Goal: Task Accomplishment & Management: Complete application form

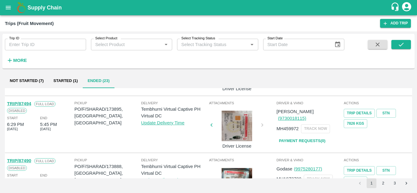
scroll to position [223, 0]
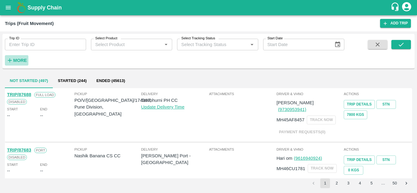
click at [25, 61] on strong "More" at bounding box center [20, 60] width 14 height 5
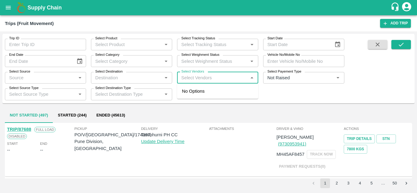
click at [188, 77] on input "Select Vendors" at bounding box center [212, 78] width 67 height 8
type input "[PERSON_NAME]"
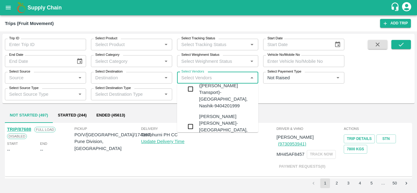
scroll to position [33, 0]
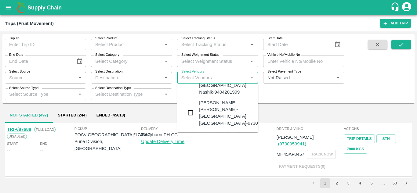
click at [216, 100] on div "[PERSON_NAME] [PERSON_NAME]-[GEOGRAPHIC_DATA], [GEOGRAPHIC_DATA]-9730316755" at bounding box center [236, 112] width 74 height 27
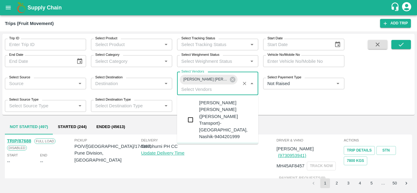
click at [192, 92] on input "Select Vendors" at bounding box center [208, 89] width 59 height 8
click at [245, 84] on icon "Clear" at bounding box center [245, 84] width 6 height 6
checkbox input "false"
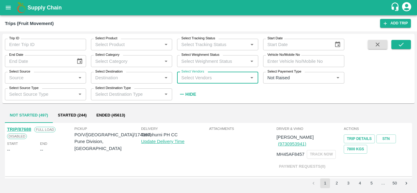
click at [184, 77] on input "Select Vendors" at bounding box center [212, 78] width 67 height 8
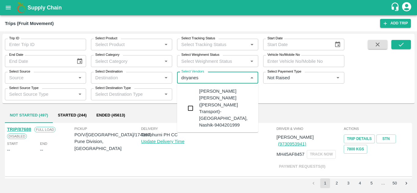
type input "[PERSON_NAME]"
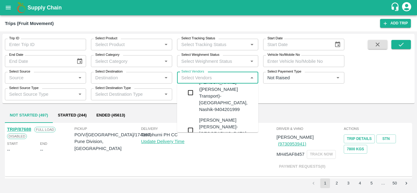
scroll to position [16, 0]
click at [212, 117] on div "[PERSON_NAME] [PERSON_NAME]-[GEOGRAPHIC_DATA], [GEOGRAPHIC_DATA]-9730316755" at bounding box center [236, 130] width 74 height 27
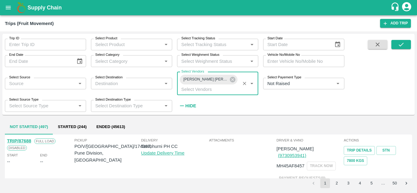
click at [194, 104] on strong "Hide" at bounding box center [190, 105] width 11 height 5
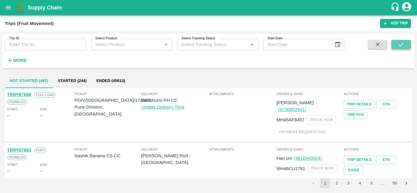
click at [399, 44] on icon "submit" at bounding box center [400, 44] width 7 height 7
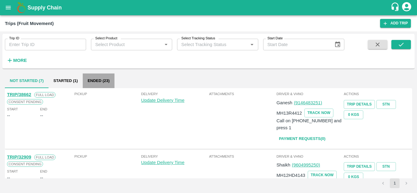
click at [98, 77] on button "Ended (23)" at bounding box center [99, 81] width 32 height 15
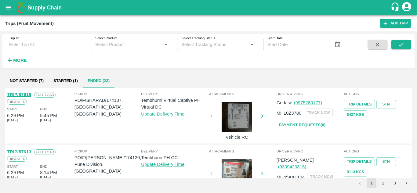
click at [394, 182] on button "3" at bounding box center [394, 183] width 10 height 10
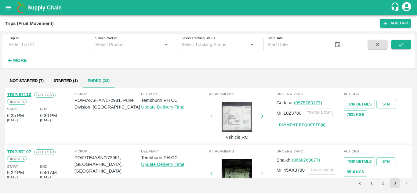
scroll to position [81, 0]
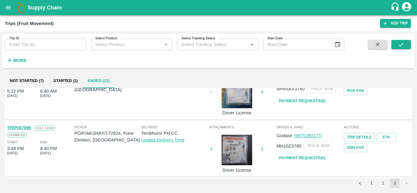
click at [311, 159] on link "Payment Requests( 0 )" at bounding box center [301, 158] width 51 height 11
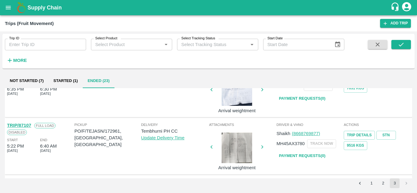
scroll to position [0, 0]
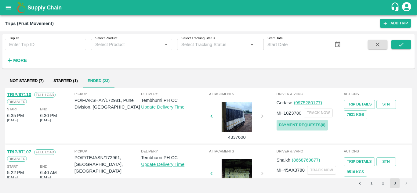
click at [306, 122] on link "Payment Requests( 0 )" at bounding box center [301, 125] width 51 height 11
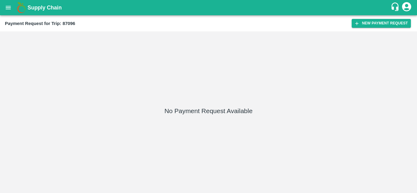
click at [381, 28] on div "Payment Request for Trip: 87096 New Payment Request" at bounding box center [208, 23] width 417 height 16
click at [382, 22] on button "New Payment Request" at bounding box center [380, 23] width 59 height 9
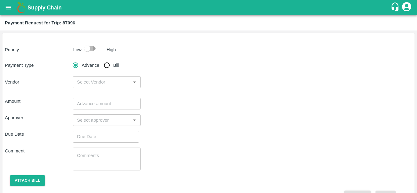
click at [94, 46] on input "checkbox" at bounding box center [87, 49] width 35 height 12
checkbox input "true"
click at [106, 66] on input "Bill" at bounding box center [107, 65] width 12 height 12
radio input "true"
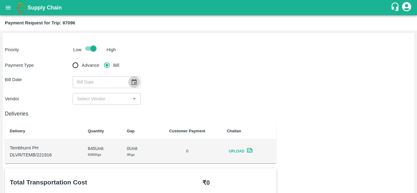
click at [134, 83] on icon "Choose date" at bounding box center [134, 82] width 7 height 7
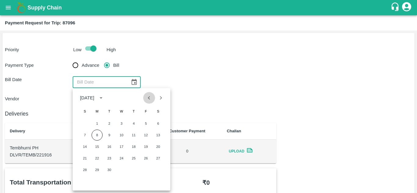
click at [149, 96] on icon "Previous month" at bounding box center [148, 98] width 7 height 7
click at [84, 180] on button "31" at bounding box center [84, 181] width 11 height 11
type input "31/08/2025"
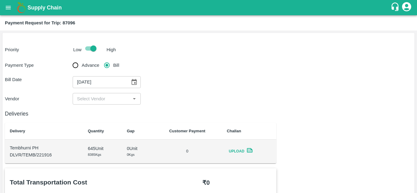
click at [90, 94] on div "​" at bounding box center [107, 99] width 68 height 12
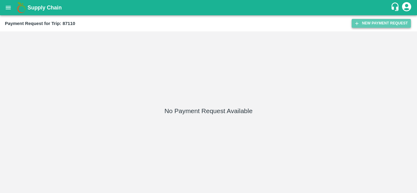
click at [382, 21] on button "New Payment Request" at bounding box center [380, 23] width 59 height 9
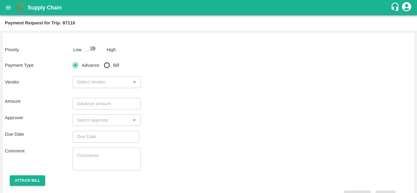
click at [92, 49] on input "checkbox" at bounding box center [87, 49] width 35 height 12
checkbox input "true"
click at [109, 69] on input "Bill" at bounding box center [107, 65] width 12 height 12
radio input "true"
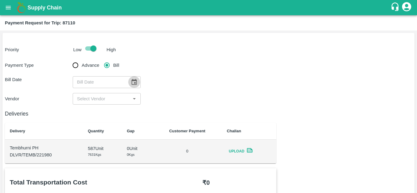
click at [134, 84] on icon "Choose date" at bounding box center [133, 82] width 5 height 6
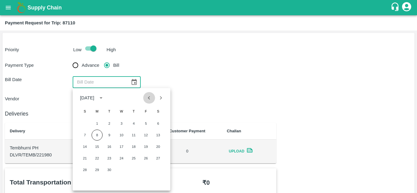
click at [147, 99] on icon "Previous month" at bounding box center [148, 98] width 7 height 7
click at [83, 181] on button "31" at bounding box center [84, 181] width 11 height 11
type input "31/08/2025"
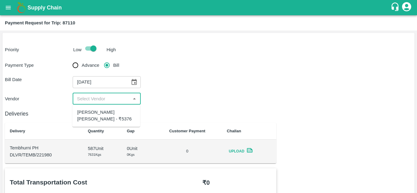
click at [97, 96] on input "input" at bounding box center [101, 99] width 54 height 8
click at [98, 113] on div "Dnyaneshwar Vitthal Godse - ₹5376" at bounding box center [106, 116] width 58 height 14
type input "Dnyaneshwar Vitthal Godse - ₹5376"
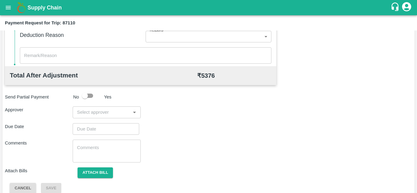
scroll to position [278, 0]
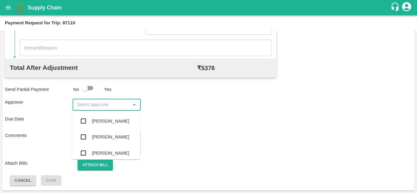
click at [95, 106] on input "input" at bounding box center [101, 105] width 54 height 8
type input "prasa"
click at [113, 118] on div "Prasad Waghade" at bounding box center [110, 121] width 37 height 7
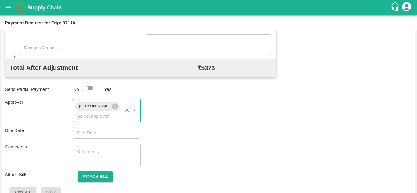
type input "DD/MM/YYYY hh:mm aa"
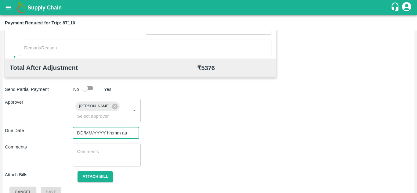
click at [91, 133] on input "DD/MM/YYYY hh:mm aa" at bounding box center [104, 133] width 62 height 12
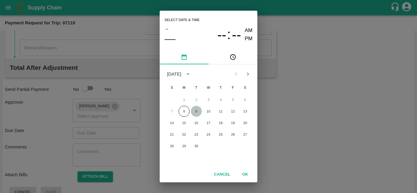
click at [199, 110] on button "9" at bounding box center [196, 111] width 11 height 11
type input "09/09/2025 12:00 AM"
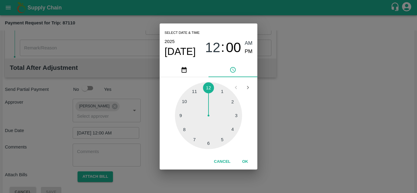
click at [248, 41] on span "AM" at bounding box center [249, 43] width 8 height 8
click at [244, 163] on button "OK" at bounding box center [245, 161] width 20 height 11
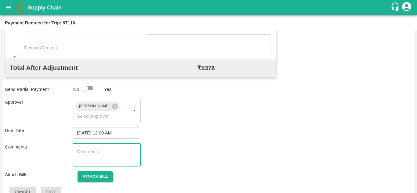
click at [105, 150] on textarea at bounding box center [106, 155] width 59 height 13
paste textarea "Transport Bill"
type textarea "Transport Bill"
click at [206, 130] on div "Due Date 09/09/2025 12:00 AM ​" at bounding box center [208, 133] width 407 height 12
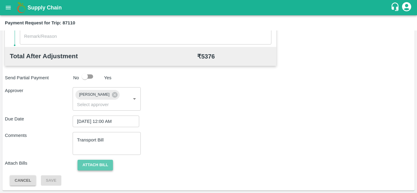
click at [95, 161] on button "Attach bill" at bounding box center [94, 165] width 35 height 11
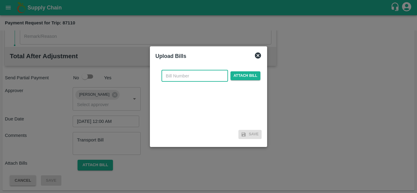
click at [171, 76] on input "text" at bounding box center [194, 76] width 66 height 12
type input "273"
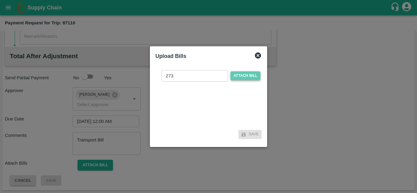
click at [241, 77] on span "Attach bill" at bounding box center [245, 75] width 30 height 9
click at [0, 0] on input "Attach bill" at bounding box center [0, 0] width 0 height 0
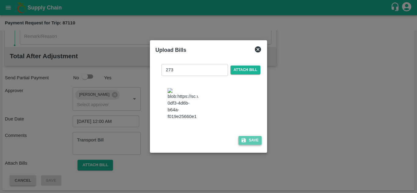
click at [253, 143] on button "Save" at bounding box center [249, 140] width 23 height 9
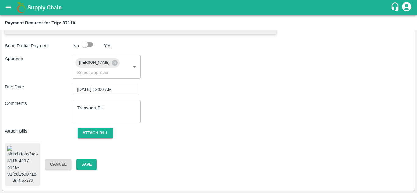
scroll to position [332, 0]
click at [88, 160] on button "Save" at bounding box center [86, 164] width 20 height 11
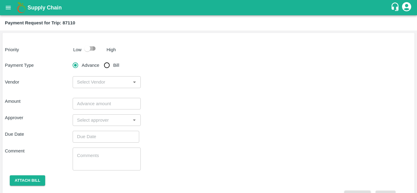
click at [92, 47] on input "checkbox" at bounding box center [87, 49] width 35 height 12
checkbox input "true"
click at [108, 69] on input "Bill" at bounding box center [107, 65] width 12 height 12
radio input "true"
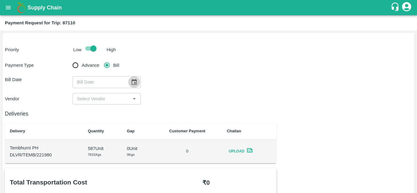
click at [134, 82] on icon "Choose date" at bounding box center [134, 82] width 7 height 7
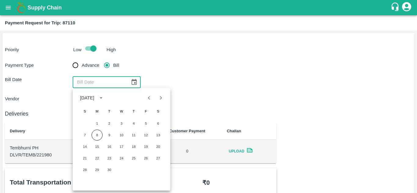
click at [150, 101] on icon "Previous month" at bounding box center [148, 98] width 7 height 7
click at [84, 180] on button "31" at bounding box center [84, 181] width 11 height 11
type input "31/08/2025"
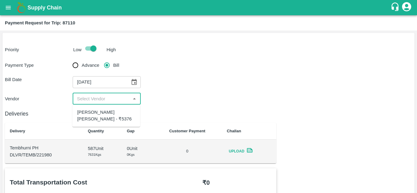
click at [99, 96] on input "input" at bounding box center [101, 99] width 54 height 8
click at [97, 120] on div "Dnyaneshwar Vitthal Godse - ₹5376" at bounding box center [106, 116] width 58 height 14
type input "Dnyaneshwar Vitthal Godse - ₹5376"
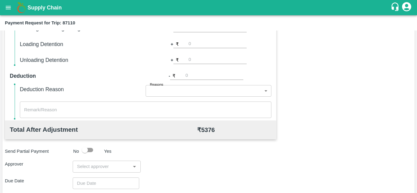
scroll to position [278, 0]
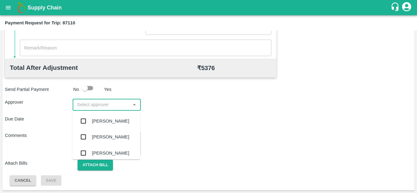
click at [104, 103] on input "input" at bounding box center [101, 105] width 54 height 8
type input "prasa"
click at [114, 123] on div "[PERSON_NAME]" at bounding box center [110, 121] width 37 height 7
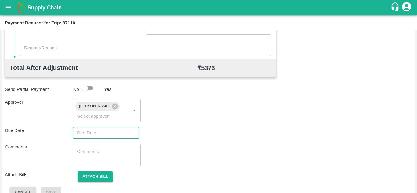
type input "DD/MM/YYYY hh:mm aa"
click at [92, 131] on input "DD/MM/YYYY hh:mm aa" at bounding box center [104, 133] width 62 height 12
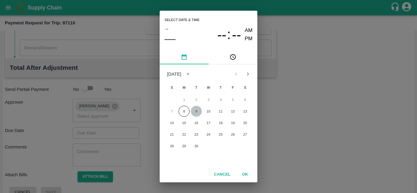
click at [195, 110] on button "9" at bounding box center [196, 111] width 11 height 11
type input "[DATE] 12:00 AM"
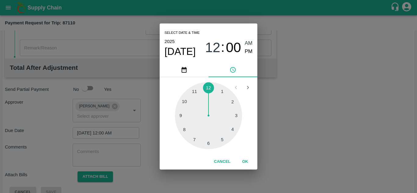
click at [248, 43] on span "AM" at bounding box center [249, 43] width 8 height 8
click at [245, 160] on button "OK" at bounding box center [245, 161] width 20 height 11
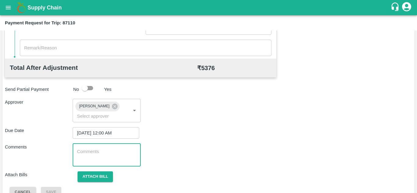
click at [78, 155] on textarea at bounding box center [106, 155] width 59 height 13
paste textarea "Transport Bill"
type textarea "Transport Bill"
click at [151, 136] on div "Due Date 09/09/2025 12:00 AM ​" at bounding box center [208, 133] width 407 height 12
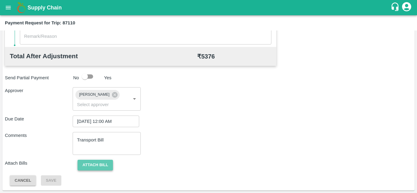
click at [97, 163] on button "Attach bill" at bounding box center [94, 165] width 35 height 11
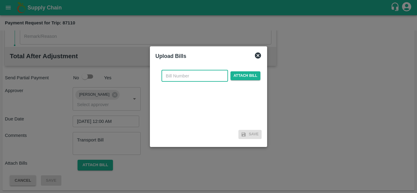
click at [183, 75] on input "text" at bounding box center [194, 76] width 66 height 12
type input "273"
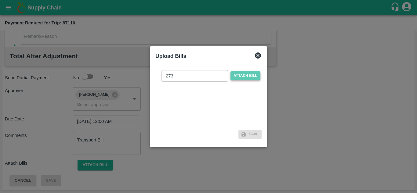
click at [241, 76] on span "Attach bill" at bounding box center [245, 75] width 30 height 9
click at [0, 0] on input "Attach bill" at bounding box center [0, 0] width 0 height 0
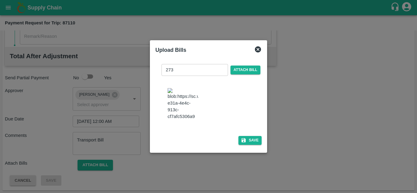
click at [189, 98] on img at bounding box center [182, 104] width 30 height 32
click at [252, 145] on button "Save" at bounding box center [249, 140] width 23 height 9
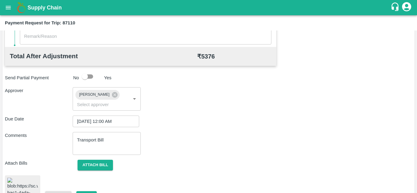
scroll to position [332, 0]
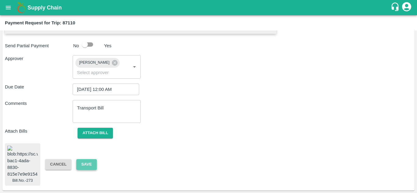
click at [88, 159] on button "Save" at bounding box center [86, 164] width 20 height 11
click at [161, 160] on div "Bill.No.-273 Cancel Save" at bounding box center [208, 164] width 407 height 43
click at [30, 146] on img at bounding box center [22, 162] width 30 height 32
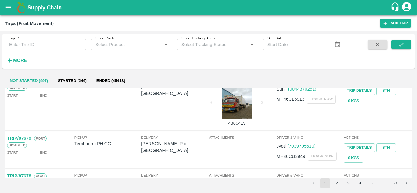
scroll to position [210, 0]
click at [19, 60] on strong "More" at bounding box center [20, 60] width 14 height 5
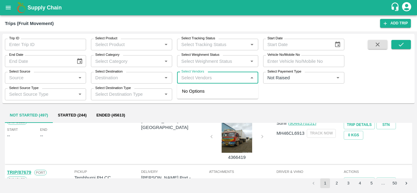
click at [205, 82] on input "Select Vendors" at bounding box center [212, 78] width 67 height 8
type input "[PERSON_NAME]"
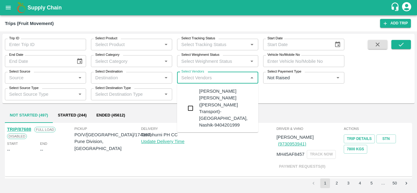
scroll to position [19, 0]
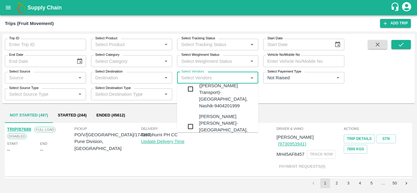
click at [222, 113] on div "[PERSON_NAME] [PERSON_NAME]-[GEOGRAPHIC_DATA], [GEOGRAPHIC_DATA]-9730316755" at bounding box center [236, 126] width 74 height 27
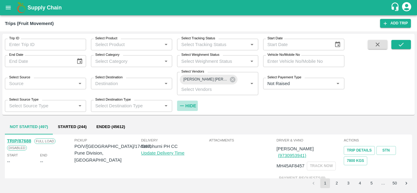
click at [190, 108] on strong "Hide" at bounding box center [190, 105] width 11 height 5
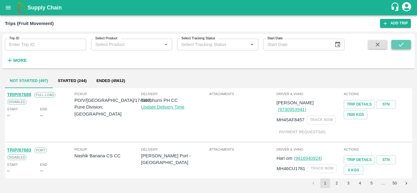
click at [398, 42] on icon "submit" at bounding box center [400, 44] width 7 height 7
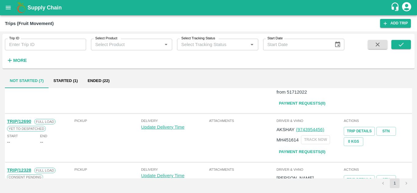
scroll to position [287, 0]
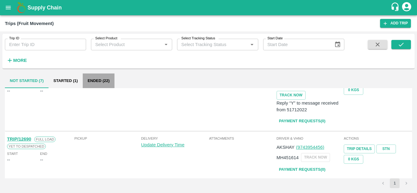
click at [93, 83] on button "Ended (22)" at bounding box center [99, 81] width 32 height 15
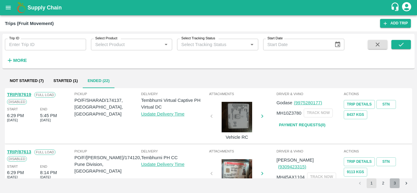
click at [394, 183] on button "3" at bounding box center [394, 183] width 10 height 10
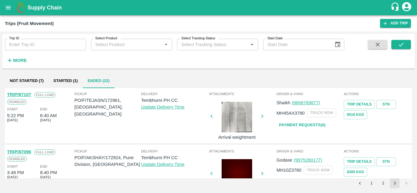
scroll to position [24, 0]
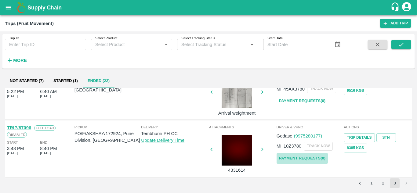
click at [292, 158] on link "Payment Requests( 0 )" at bounding box center [301, 158] width 51 height 11
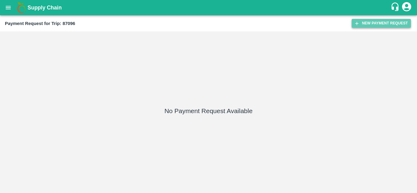
click at [362, 20] on button "New Payment Request" at bounding box center [380, 23] width 59 height 9
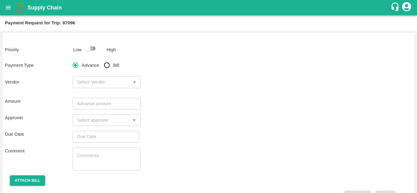
click at [90, 50] on input "checkbox" at bounding box center [87, 49] width 35 height 12
checkbox input "true"
click at [105, 64] on input "Bill" at bounding box center [107, 65] width 12 height 12
radio input "true"
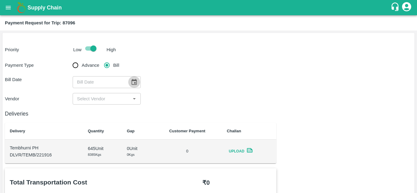
click at [131, 81] on icon "Choose date" at bounding box center [134, 82] width 7 height 7
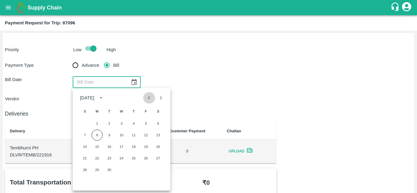
click at [147, 98] on icon "Previous month" at bounding box center [148, 98] width 7 height 7
click at [281, 84] on div "Bill Date ​" at bounding box center [208, 82] width 407 height 12
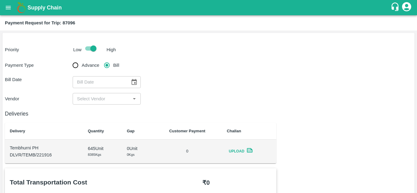
click at [132, 80] on icon "Choose date" at bounding box center [133, 82] width 5 height 6
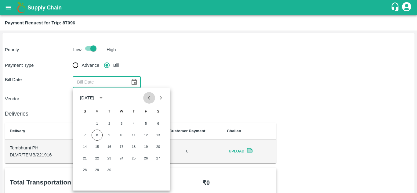
click at [150, 99] on icon "Previous month" at bounding box center [149, 97] width 2 height 3
click at [156, 170] on button "30" at bounding box center [157, 169] width 11 height 11
type input "30/08/2025"
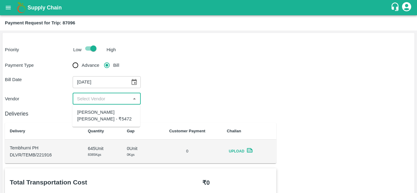
click at [107, 101] on input "input" at bounding box center [101, 99] width 54 height 8
click at [109, 120] on div "Dnyaneshwar Vitthal Godse - ₹5472" at bounding box center [106, 116] width 58 height 14
type input "Dnyaneshwar Vitthal Godse - ₹5472"
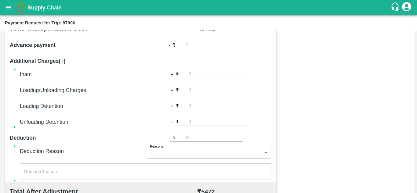
scroll to position [278, 0]
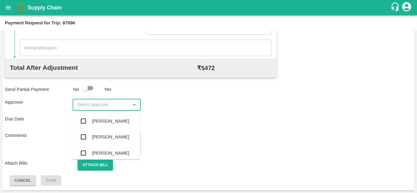
click at [87, 107] on input "input" at bounding box center [101, 105] width 54 height 8
type input "prasa"
click at [107, 119] on div "[PERSON_NAME]" at bounding box center [110, 121] width 37 height 7
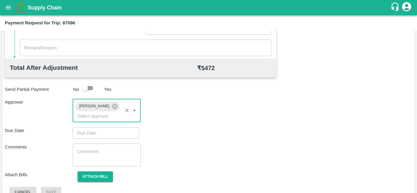
type input "DD/MM/YYYY hh:mm aa"
click at [87, 130] on input "DD/MM/YYYY hh:mm aa" at bounding box center [104, 133] width 62 height 12
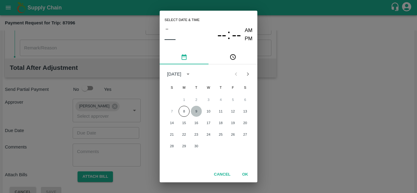
click at [195, 114] on button "9" at bounding box center [196, 111] width 11 height 11
type input "[DATE] 12:00 AM"
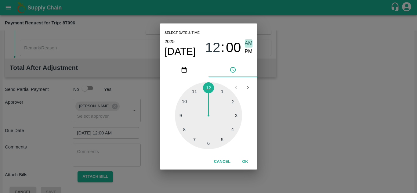
click at [249, 44] on span "AM" at bounding box center [249, 43] width 8 height 8
click at [245, 164] on button "OK" at bounding box center [245, 161] width 20 height 11
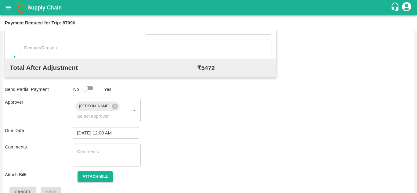
click at [88, 148] on div "x ​" at bounding box center [107, 155] width 68 height 23
paste textarea "Transport Bill"
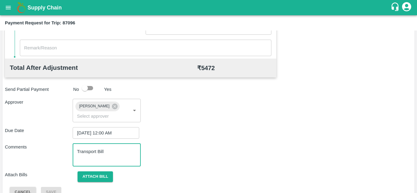
type textarea "Transport Bill"
click at [203, 145] on div "Comments Transport Bill x ​" at bounding box center [208, 155] width 407 height 23
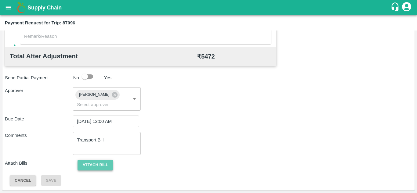
click at [103, 164] on button "Attach bill" at bounding box center [94, 165] width 35 height 11
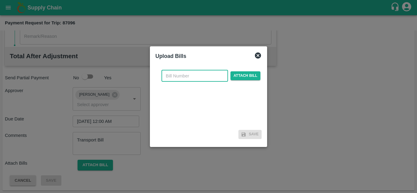
click at [171, 77] on input "text" at bounding box center [194, 76] width 66 height 12
type input "274"
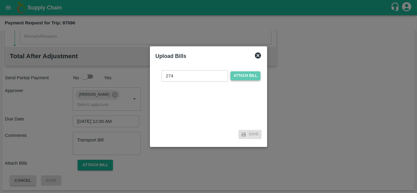
click at [249, 74] on span "Attach bill" at bounding box center [245, 75] width 30 height 9
click at [0, 0] on input "Attach bill" at bounding box center [0, 0] width 0 height 0
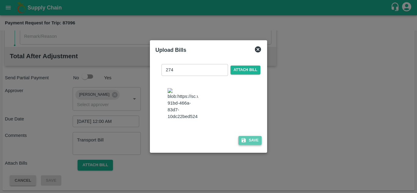
click at [253, 145] on button "Save" at bounding box center [249, 140] width 23 height 9
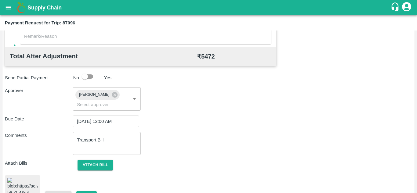
scroll to position [332, 0]
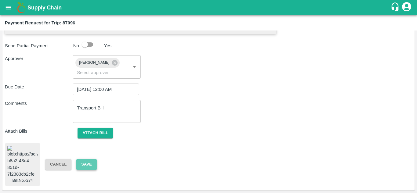
click at [90, 161] on button "Save" at bounding box center [86, 164] width 20 height 11
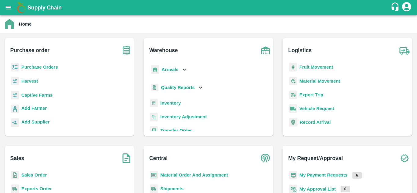
click at [48, 70] on p "Purchase Orders" at bounding box center [39, 67] width 37 height 7
click at [49, 68] on b "Purchase Orders" at bounding box center [39, 67] width 37 height 5
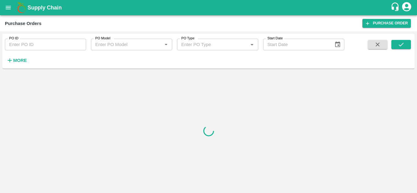
click at [29, 45] on input "PO ID" at bounding box center [45, 45] width 81 height 12
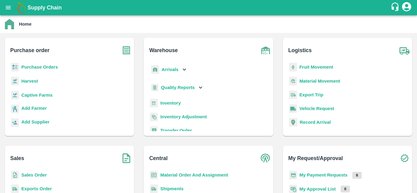
click at [312, 68] on b "Fruit Movement" at bounding box center [316, 67] width 34 height 5
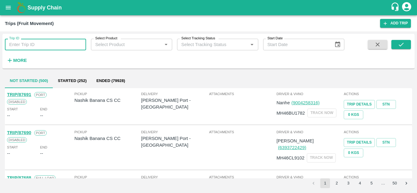
click at [31, 47] on input "Trip ID" at bounding box center [45, 45] width 81 height 12
type input "87096"
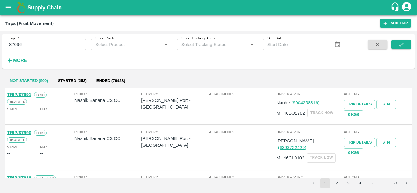
click at [409, 40] on div "Trip ID 87096 Trip ID Select Product Select Product   * Select Tracking Status …" at bounding box center [208, 51] width 412 height 30
click at [403, 42] on icon "submit" at bounding box center [400, 44] width 7 height 7
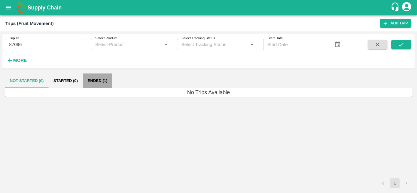
click at [99, 81] on button "Ended (1)" at bounding box center [98, 81] width 30 height 15
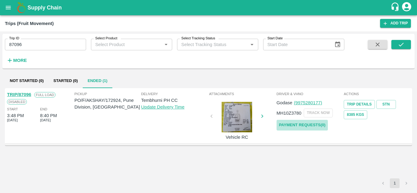
click at [299, 123] on link "Payment Requests( 0 )" at bounding box center [301, 125] width 51 height 11
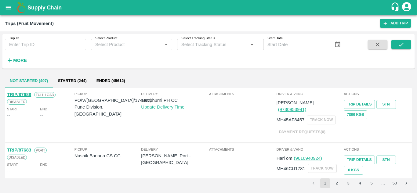
click at [16, 53] on div "More" at bounding box center [14, 57] width 28 height 15
click at [23, 61] on strong "More" at bounding box center [20, 60] width 14 height 5
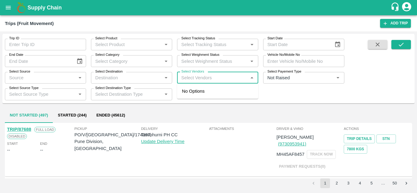
click at [193, 76] on input "Select Vendors" at bounding box center [212, 78] width 67 height 8
type input "dnyanesh"
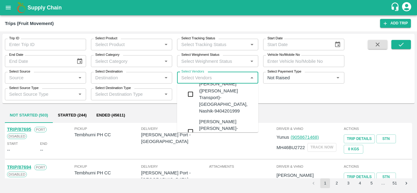
scroll to position [17, 0]
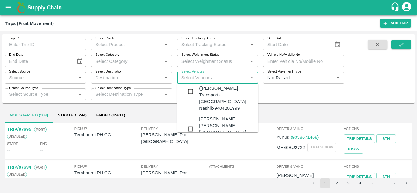
click at [217, 116] on div "Dnyaneshwar Vitthal Godse-Kandar, Solapur-9730316755" at bounding box center [236, 129] width 74 height 27
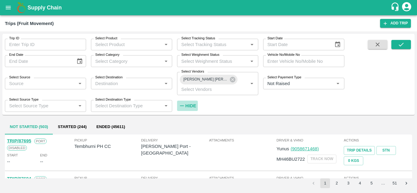
click at [192, 106] on strong "Hide" at bounding box center [190, 105] width 11 height 5
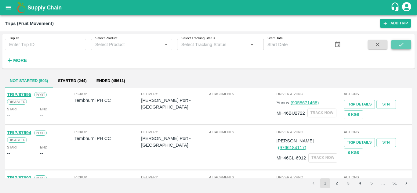
click at [405, 43] on button "submit" at bounding box center [401, 44] width 20 height 9
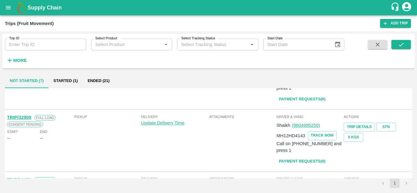
scroll to position [0, 0]
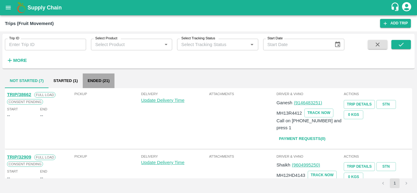
click at [105, 82] on button "Ended (21)" at bounding box center [99, 81] width 32 height 15
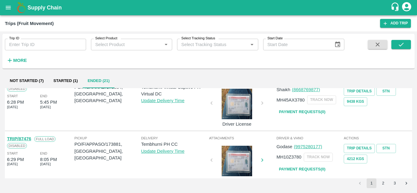
scroll to position [482, 0]
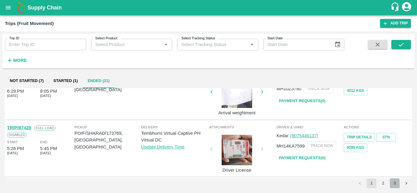
click at [396, 181] on button "3" at bounding box center [394, 183] width 10 height 10
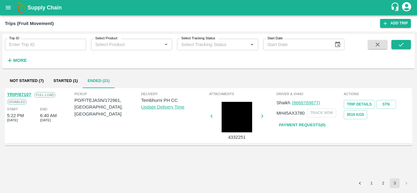
click at [292, 124] on link "Payment Requests( 0 )" at bounding box center [301, 125] width 51 height 11
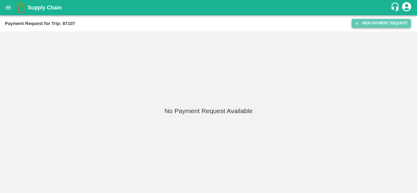
click at [374, 20] on button "New Payment Request" at bounding box center [380, 23] width 59 height 9
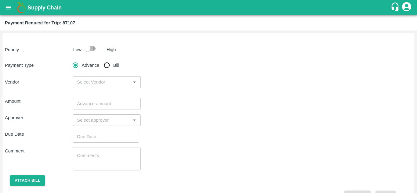
click at [92, 49] on input "checkbox" at bounding box center [87, 49] width 35 height 12
checkbox input "true"
click at [105, 66] on input "Bill" at bounding box center [107, 65] width 12 height 12
radio input "true"
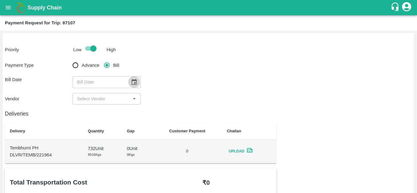
click at [134, 80] on icon "Choose date" at bounding box center [134, 82] width 7 height 7
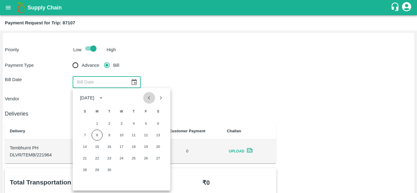
click at [148, 95] on icon "Previous month" at bounding box center [148, 98] width 7 height 7
click at [85, 184] on button "31" at bounding box center [84, 181] width 11 height 11
type input "[DATE]"
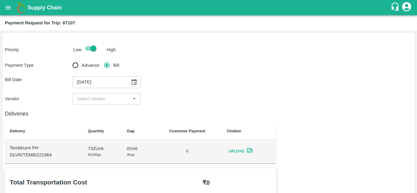
click at [98, 93] on div "​" at bounding box center [107, 99] width 68 height 12
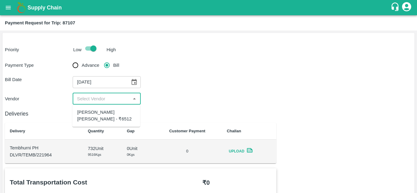
click at [98, 97] on input "input" at bounding box center [101, 99] width 54 height 8
click at [101, 112] on div "Dnyaneshwar Vitthal Godse - ₹6512" at bounding box center [106, 116] width 58 height 14
type input "Dnyaneshwar Vitthal Godse - ₹6512"
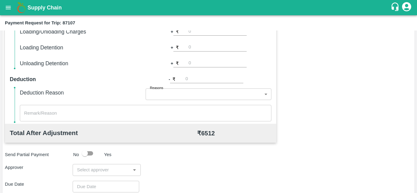
scroll to position [278, 0]
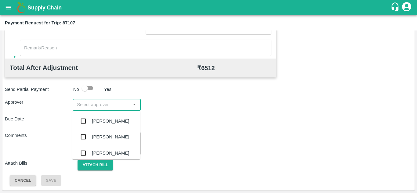
click at [105, 102] on input "input" at bounding box center [101, 105] width 54 height 8
type input "prasa"
click at [114, 122] on div "[PERSON_NAME]" at bounding box center [110, 121] width 37 height 7
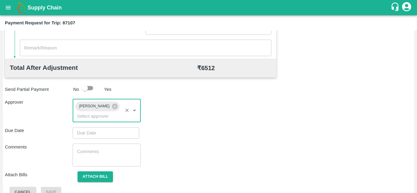
type input "DD/MM/YYYY hh:mm aa"
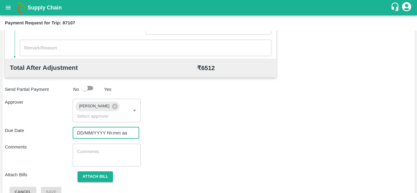
click at [88, 132] on input "DD/MM/YYYY hh:mm aa" at bounding box center [104, 133] width 62 height 12
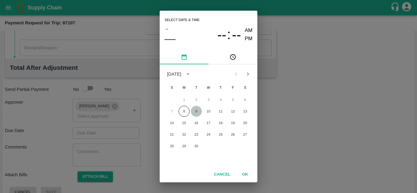
click at [195, 111] on button "9" at bounding box center [196, 111] width 11 height 11
type input "[DATE] 12:00 AM"
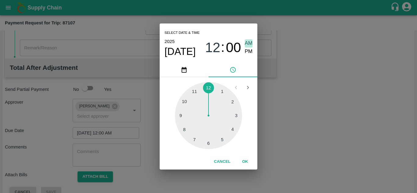
click at [250, 42] on span "AM" at bounding box center [249, 43] width 8 height 8
click at [247, 162] on button "OK" at bounding box center [245, 161] width 20 height 11
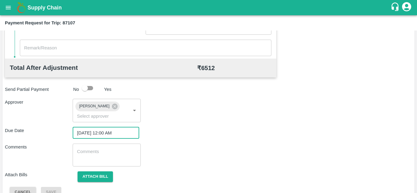
click at [98, 155] on textarea at bounding box center [106, 155] width 59 height 13
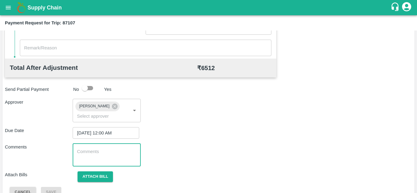
paste textarea "Transport Bill"
type textarea "Transport Bill"
click at [202, 146] on div "Comments Transport Bill x ​" at bounding box center [208, 155] width 407 height 23
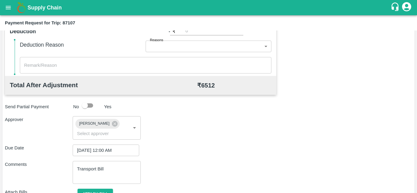
scroll to position [289, 0]
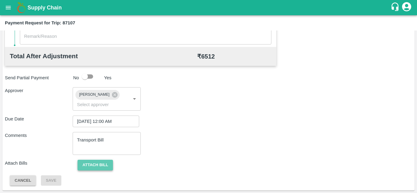
click at [105, 160] on button "Attach bill" at bounding box center [94, 165] width 35 height 11
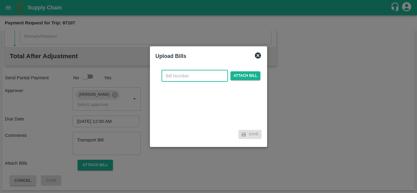
click at [172, 78] on input "text" at bounding box center [194, 76] width 66 height 12
type input "275"
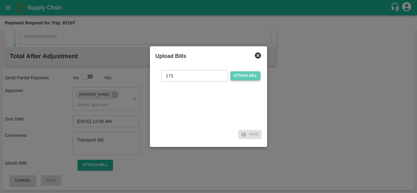
click at [246, 76] on span "Attach bill" at bounding box center [245, 75] width 30 height 9
click at [0, 0] on input "Attach bill" at bounding box center [0, 0] width 0 height 0
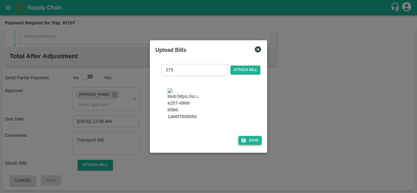
click at [256, 145] on button "Save" at bounding box center [249, 140] width 23 height 9
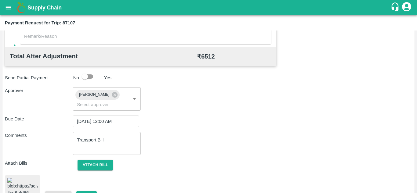
scroll to position [331, 0]
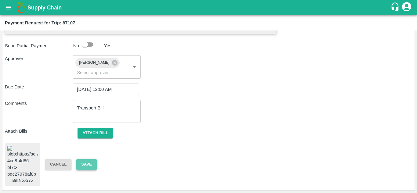
click at [82, 159] on button "Save" at bounding box center [86, 164] width 20 height 11
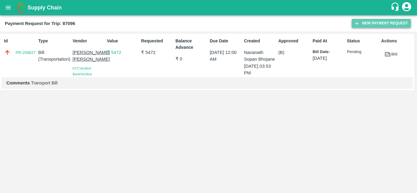
click at [372, 22] on button "New Payment Request" at bounding box center [380, 23] width 59 height 9
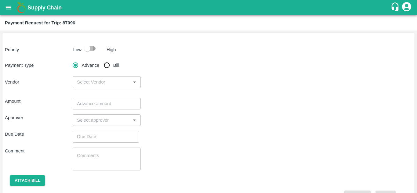
click at [95, 48] on input "checkbox" at bounding box center [87, 49] width 35 height 12
checkbox input "true"
click at [106, 63] on input "Bill" at bounding box center [107, 65] width 12 height 12
radio input "true"
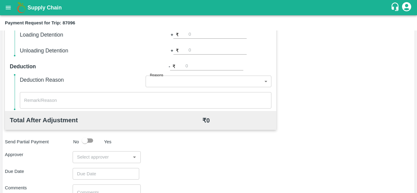
scroll to position [278, 0]
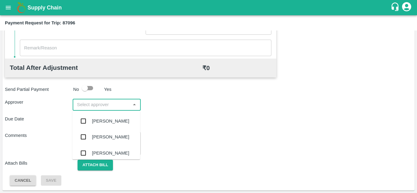
click at [89, 105] on input "input" at bounding box center [101, 105] width 54 height 8
type input "p"
type input "prasa"
click at [111, 122] on div "[PERSON_NAME]" at bounding box center [110, 121] width 37 height 7
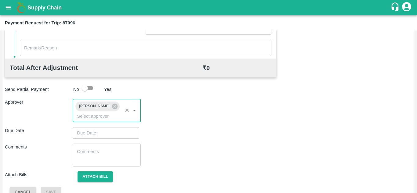
type input "DD/MM/YYYY hh:mm aa"
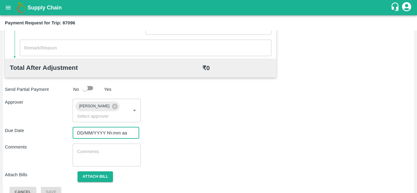
click at [94, 133] on input "DD/MM/YYYY hh:mm aa" at bounding box center [104, 133] width 62 height 12
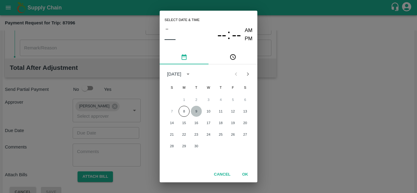
click at [198, 113] on button "9" at bounding box center [196, 111] width 11 height 11
type input "[DATE] 12:00 AM"
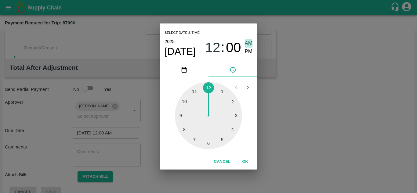
click at [248, 43] on span "AM" at bounding box center [249, 43] width 8 height 8
click at [246, 164] on button "OK" at bounding box center [245, 161] width 20 height 11
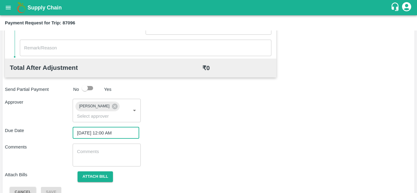
click at [107, 157] on textarea at bounding box center [106, 155] width 59 height 13
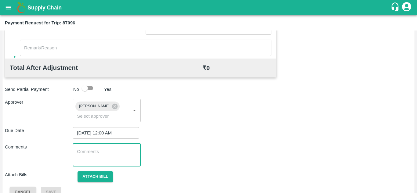
paste textarea "Transport Bill"
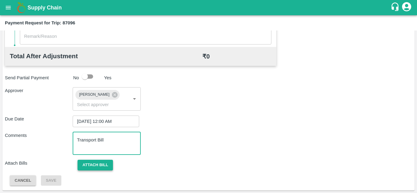
type textarea "Transport Bill"
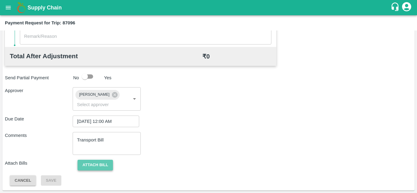
click at [91, 163] on button "Attach bill" at bounding box center [94, 165] width 35 height 11
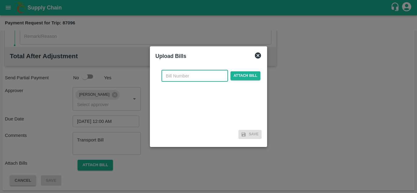
click at [175, 74] on input "text" at bounding box center [194, 76] width 66 height 12
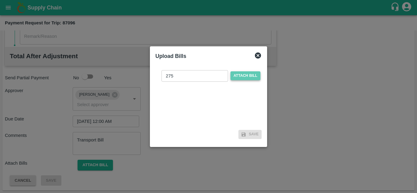
click at [243, 74] on span "Attach bill" at bounding box center [245, 75] width 30 height 9
click at [0, 0] on input "Attach bill" at bounding box center [0, 0] width 0 height 0
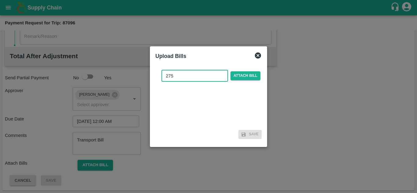
click at [184, 75] on input "275" at bounding box center [194, 76] width 66 height 12
type input "2"
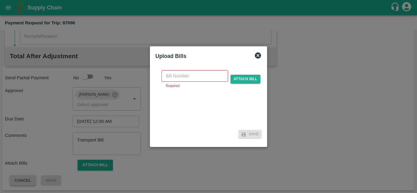
click at [256, 56] on icon at bounding box center [258, 55] width 6 height 6
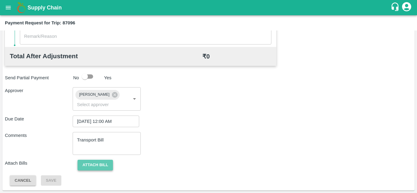
click at [92, 163] on button "Attach bill" at bounding box center [94, 165] width 35 height 11
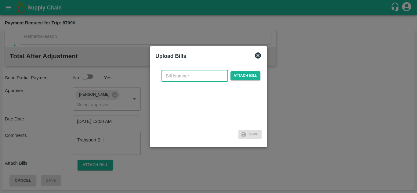
click at [173, 80] on input "text" at bounding box center [194, 76] width 66 height 12
type input "274"
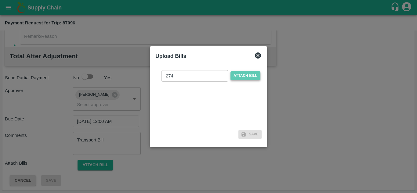
click at [237, 77] on span "Attach bill" at bounding box center [245, 75] width 30 height 9
click at [0, 0] on input "Attach bill" at bounding box center [0, 0] width 0 height 0
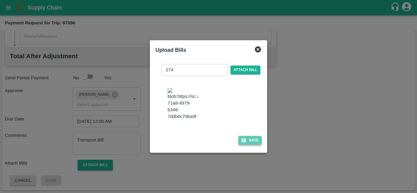
click at [249, 144] on button "Save" at bounding box center [249, 140] width 23 height 9
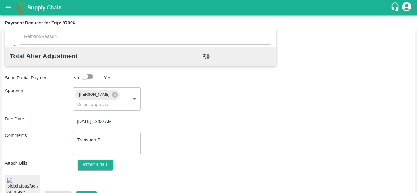
scroll to position [331, 0]
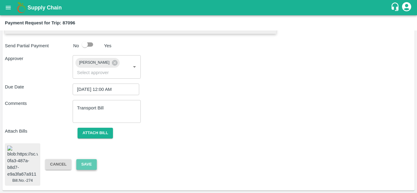
click at [84, 159] on button "Save" at bounding box center [86, 164] width 20 height 11
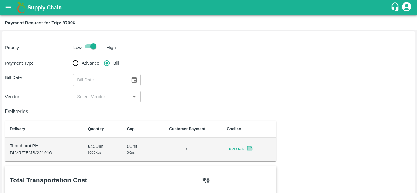
scroll to position [1, 0]
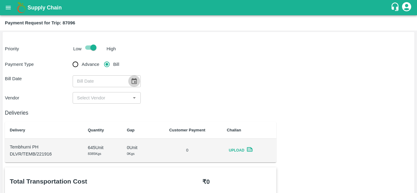
click at [133, 81] on icon "Choose date" at bounding box center [134, 81] width 7 height 7
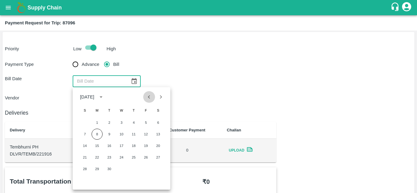
click at [150, 95] on icon "Previous month" at bounding box center [148, 97] width 7 height 7
click at [86, 178] on button "31" at bounding box center [84, 180] width 11 height 11
type input "31/08/2025"
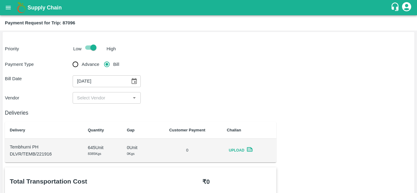
click at [111, 93] on div "​" at bounding box center [107, 98] width 68 height 12
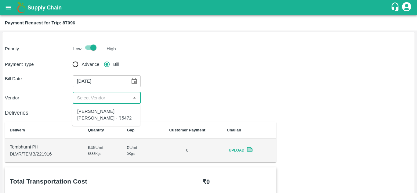
click at [92, 122] on div "Dnyaneshwar Vitthal Godse - ₹5472" at bounding box center [106, 114] width 68 height 17
type input "Dnyaneshwar Vitthal Godse - ₹5472"
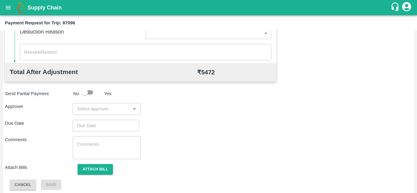
scroll to position [278, 0]
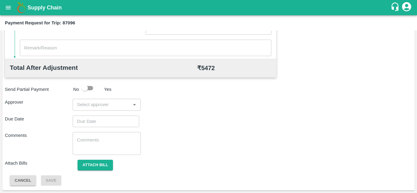
click at [99, 101] on input "input" at bounding box center [101, 105] width 54 height 8
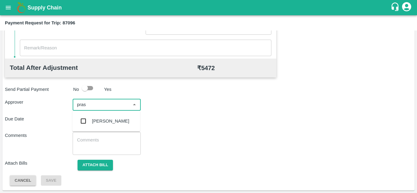
type input "prasa"
click at [121, 126] on div "[PERSON_NAME]" at bounding box center [106, 121] width 68 height 16
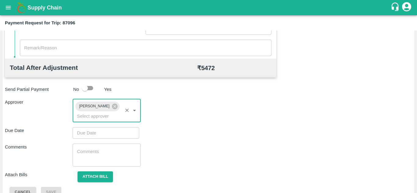
type input "DD/MM/YYYY hh:mm aa"
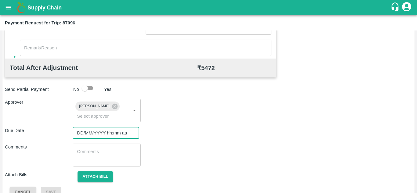
click at [101, 131] on input "DD/MM/YYYY hh:mm aa" at bounding box center [104, 133] width 62 height 12
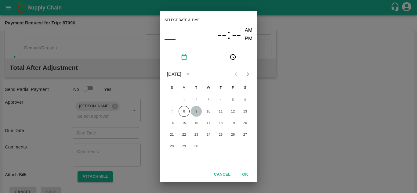
click at [197, 111] on button "9" at bounding box center [196, 111] width 11 height 11
type input "09/09/2025 12:00 AM"
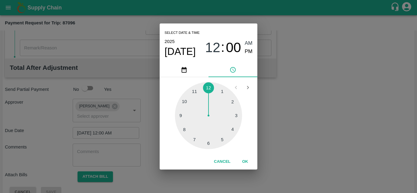
click at [244, 41] on div "12 : 00 AM PM" at bounding box center [228, 47] width 47 height 16
click at [249, 43] on span "AM" at bounding box center [249, 43] width 8 height 8
click at [245, 159] on button "OK" at bounding box center [245, 161] width 20 height 11
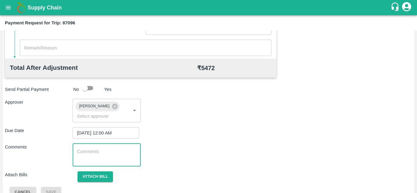
click at [94, 156] on textarea at bounding box center [106, 155] width 59 height 13
paste textarea "Transport Bill"
type textarea "Transport Bill"
click at [209, 133] on div "Due Date 09/09/2025 12:00 AM ​" at bounding box center [208, 133] width 407 height 12
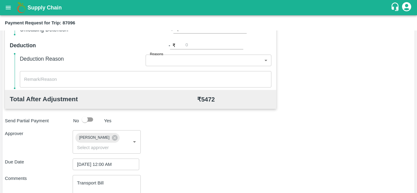
scroll to position [289, 0]
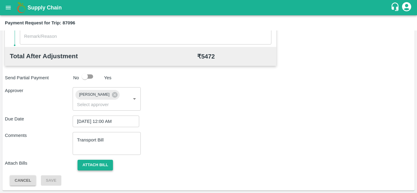
click at [101, 160] on button "Attach bill" at bounding box center [94, 165] width 35 height 11
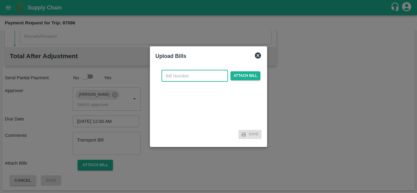
click at [182, 76] on input "text" at bounding box center [194, 76] width 66 height 12
type input "274"
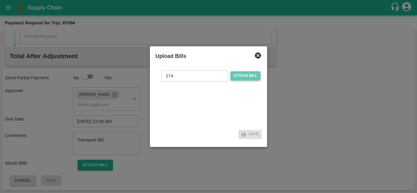
click at [253, 77] on span "Attach bill" at bounding box center [245, 75] width 30 height 9
click at [0, 0] on input "Attach bill" at bounding box center [0, 0] width 0 height 0
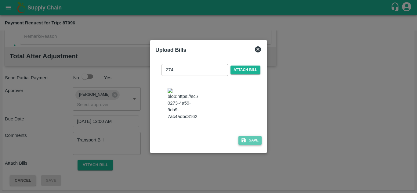
click at [253, 145] on button "Save" at bounding box center [249, 140] width 23 height 9
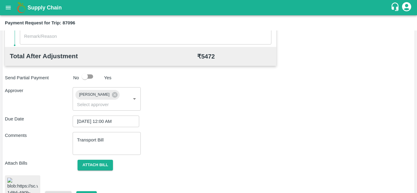
scroll to position [331, 0]
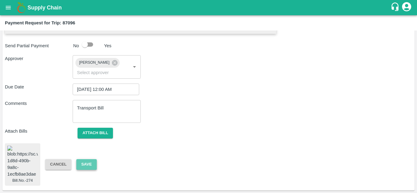
click at [86, 160] on button "Save" at bounding box center [86, 164] width 20 height 11
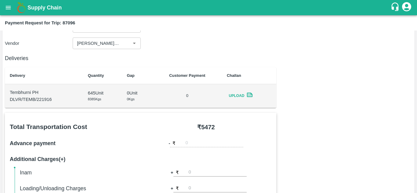
scroll to position [41, 0]
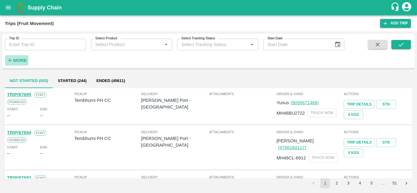
click at [25, 61] on strong "More" at bounding box center [20, 60] width 14 height 5
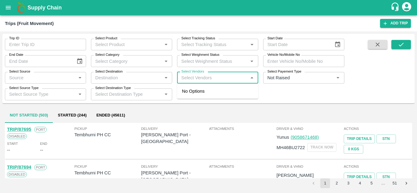
click at [193, 80] on input "Select Vendors" at bounding box center [212, 78] width 67 height 8
type input "dnyanes"
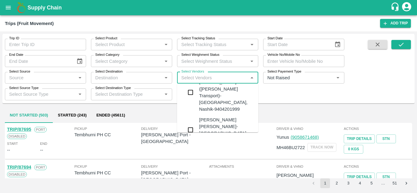
scroll to position [16, 0]
click at [220, 116] on div "[PERSON_NAME] [PERSON_NAME]-[GEOGRAPHIC_DATA], [GEOGRAPHIC_DATA]-9730316755" at bounding box center [236, 129] width 74 height 27
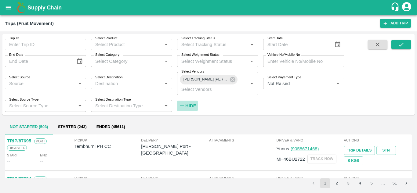
click at [191, 105] on strong "Hide" at bounding box center [190, 105] width 11 height 5
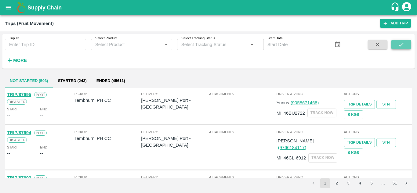
click at [399, 41] on button "submit" at bounding box center [401, 44] width 20 height 9
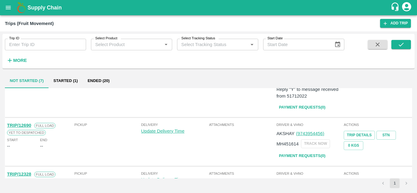
scroll to position [305, 0]
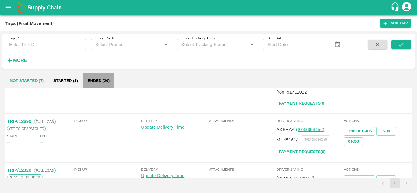
click at [101, 77] on button "Ended (20)" at bounding box center [99, 81] width 32 height 15
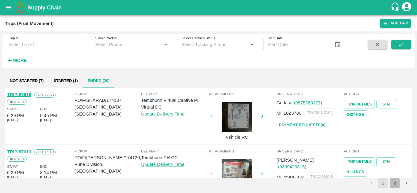
click at [398, 185] on button "2" at bounding box center [394, 183] width 10 height 10
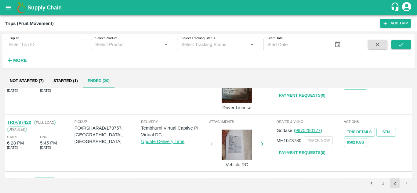
scroll to position [0, 0]
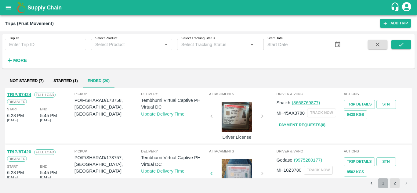
click at [384, 183] on button "1" at bounding box center [383, 183] width 10 height 10
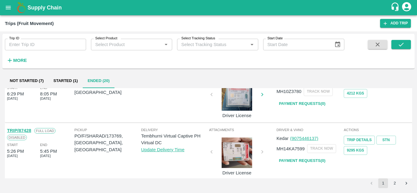
scroll to position [482, 0]
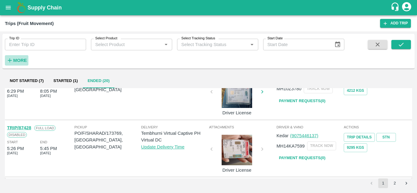
click at [19, 60] on strong "More" at bounding box center [20, 60] width 14 height 5
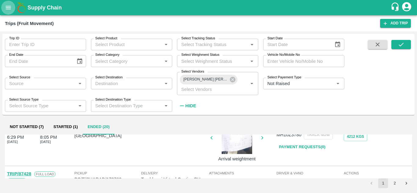
click at [9, 8] on icon "open drawer" at bounding box center [8, 7] width 7 height 7
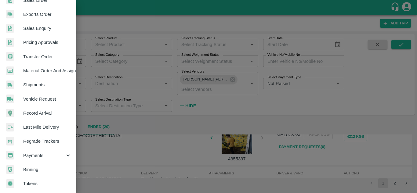
scroll to position [154, 8]
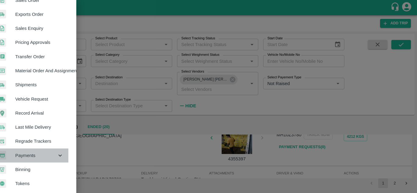
click at [35, 153] on span "Payments" at bounding box center [35, 155] width 41 height 7
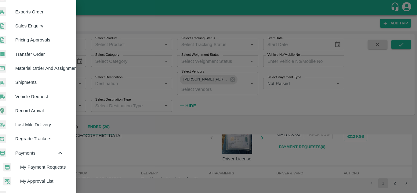
click at [38, 168] on span "My Payment Requests" at bounding box center [41, 167] width 43 height 7
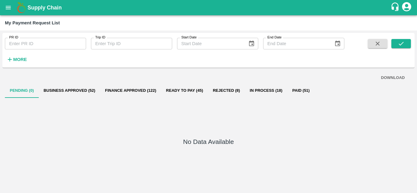
click at [24, 59] on strong "More" at bounding box center [20, 59] width 14 height 5
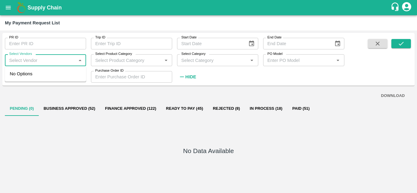
click at [34, 58] on input "Select Vendors" at bounding box center [40, 60] width 67 height 8
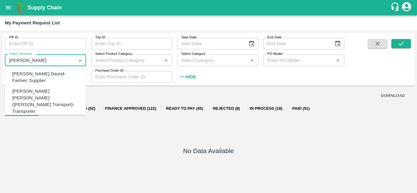
type input "dnyanesh"
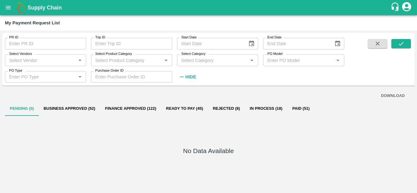
click at [103, 161] on div "No Data Available" at bounding box center [208, 152] width 407 height 72
click at [16, 56] on label "Select Vendors" at bounding box center [20, 54] width 23 height 5
click at [16, 56] on input "Select Vendors" at bounding box center [40, 60] width 67 height 8
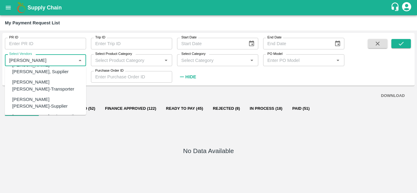
scroll to position [58, 0]
click at [31, 79] on div "Dnyaneshwar Vitthal Godse-Transporter" at bounding box center [46, 85] width 69 height 14
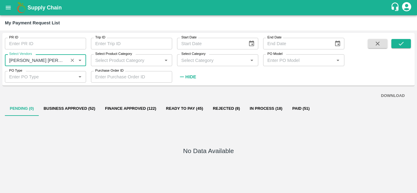
type input "Dnyaneshwar Vitthal Godse-Transporter"
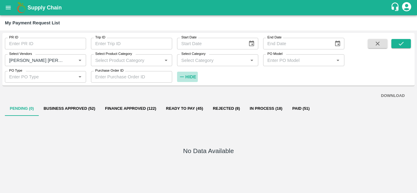
click at [190, 76] on strong "Hide" at bounding box center [190, 76] width 11 height 5
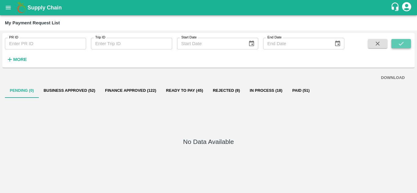
click at [402, 40] on button "submit" at bounding box center [401, 43] width 20 height 9
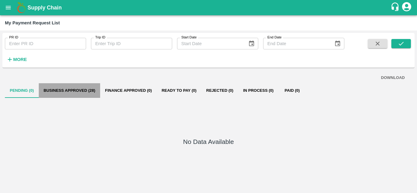
click at [72, 92] on button "Business Approved (28)" at bounding box center [69, 90] width 61 height 15
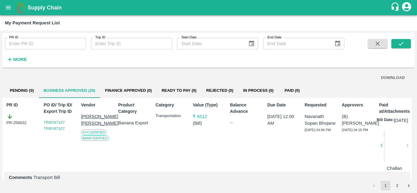
click at [236, 147] on div "Balance Advance --" at bounding box center [245, 135] width 34 height 72
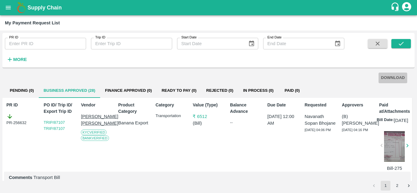
click at [393, 78] on button "DOWNLOAD" at bounding box center [392, 78] width 29 height 11
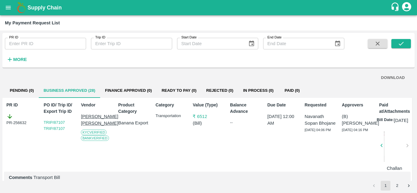
click at [210, 153] on div "Value (Type) ₹ 6512 ( Bill )" at bounding box center [207, 135] width 34 height 72
click at [394, 187] on button "2" at bounding box center [397, 186] width 10 height 10
click at [393, 77] on button "DOWNLOAD" at bounding box center [392, 78] width 29 height 11
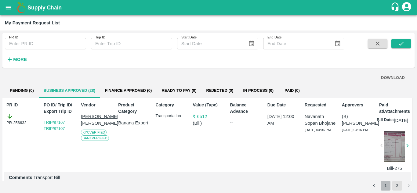
click at [386, 187] on button "1" at bounding box center [385, 186] width 10 height 10
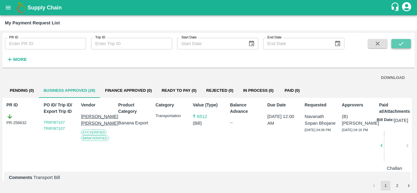
click at [401, 46] on icon "submit" at bounding box center [400, 43] width 7 height 7
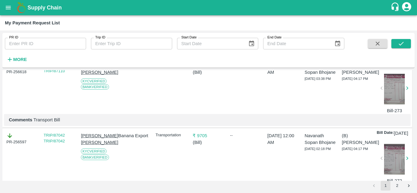
scroll to position [0, 0]
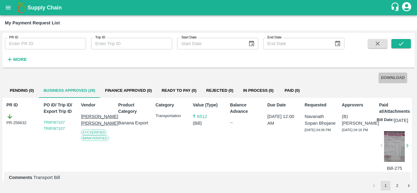
click at [389, 77] on button "DOWNLOAD" at bounding box center [392, 78] width 29 height 11
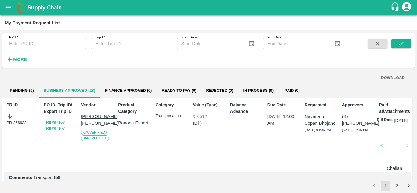
click at [286, 149] on div "Due Date 09 Sep 2025, 12:00 AM" at bounding box center [282, 135] width 34 height 72
click at [397, 187] on button "2" at bounding box center [397, 186] width 10 height 10
click at [401, 45] on icon "submit" at bounding box center [400, 43] width 7 height 7
click at [391, 77] on button "DOWNLOAD" at bounding box center [392, 78] width 29 height 11
click at [205, 159] on div "Value (Type) ₹ 8880 ( Bill )" at bounding box center [207, 135] width 34 height 72
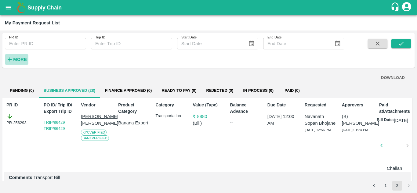
click at [18, 60] on strong "More" at bounding box center [20, 59] width 14 height 5
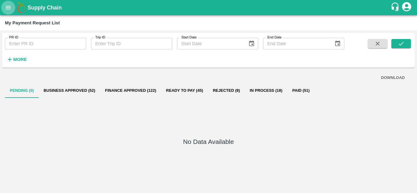
click at [8, 8] on icon "open drawer" at bounding box center [8, 7] width 5 height 3
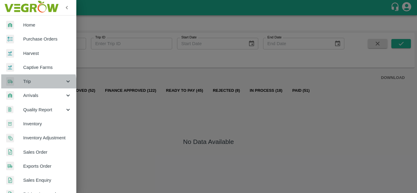
click at [32, 84] on span "Trip" at bounding box center [43, 81] width 41 height 7
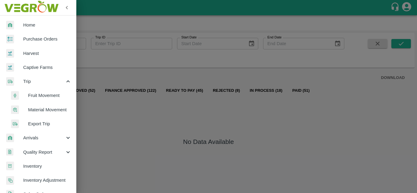
click at [38, 96] on span "Fruit Movement" at bounding box center [49, 95] width 43 height 7
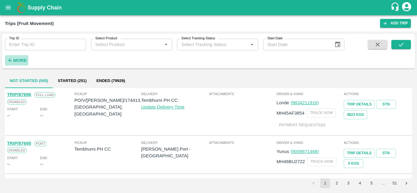
click at [21, 58] on strong "More" at bounding box center [20, 60] width 14 height 5
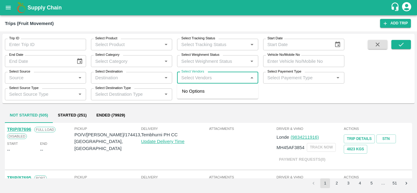
click at [188, 81] on input "Select Vendors" at bounding box center [212, 78] width 67 height 8
type input "veera"
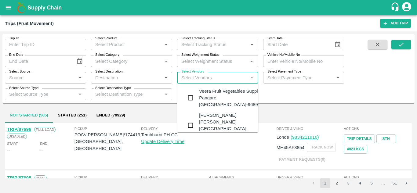
scroll to position [24, 0]
click at [215, 108] on div "Veera Fruit Vegetables Supplier-Pangare, Solapur-9689040311" at bounding box center [236, 98] width 74 height 20
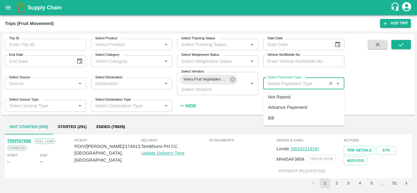
click at [272, 87] on input "Select Payement Type" at bounding box center [294, 84] width 59 height 8
click at [276, 96] on div "Not Raised" at bounding box center [279, 97] width 22 height 7
type input "Not Raised"
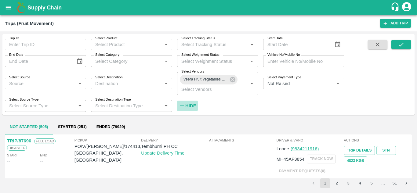
click at [191, 104] on strong "Hide" at bounding box center [190, 105] width 11 height 5
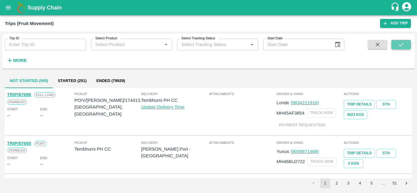
click at [404, 42] on button "submit" at bounding box center [401, 44] width 20 height 9
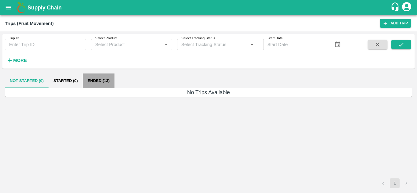
click at [95, 79] on button "Ended (13)" at bounding box center [99, 81] width 32 height 15
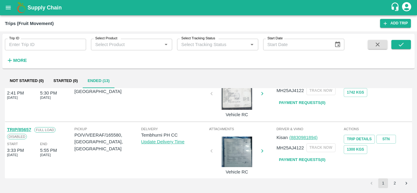
scroll to position [482, 0]
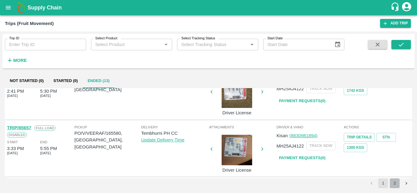
click at [394, 179] on button "2" at bounding box center [394, 183] width 10 height 10
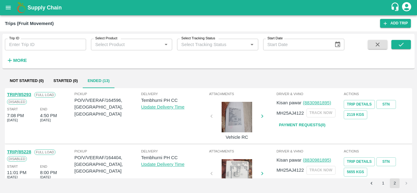
scroll to position [81, 0]
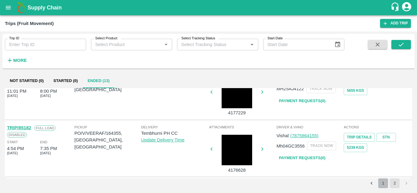
click at [382, 181] on button "1" at bounding box center [383, 183] width 10 height 10
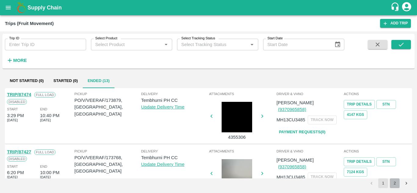
click at [397, 183] on button "2" at bounding box center [394, 183] width 10 height 10
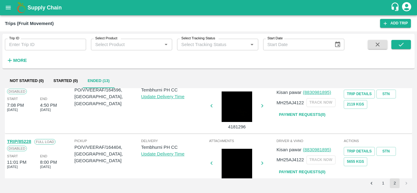
scroll to position [0, 0]
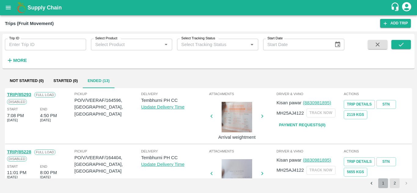
click at [382, 186] on button "1" at bounding box center [383, 183] width 10 height 10
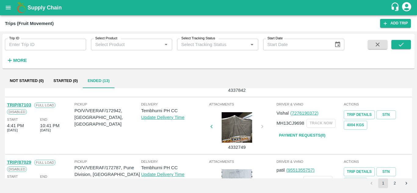
scroll to position [162, 0]
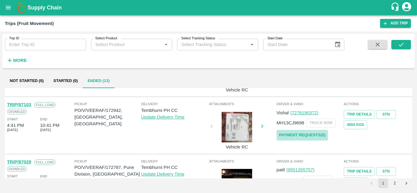
click at [306, 131] on link "Payment Requests( 0 )" at bounding box center [301, 135] width 51 height 11
click at [404, 45] on icon "submit" at bounding box center [400, 44] width 7 height 7
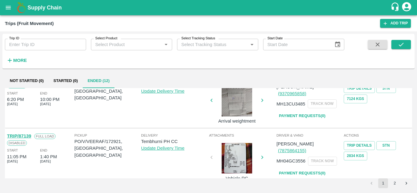
scroll to position [73, 0]
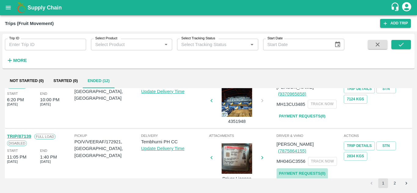
click at [298, 168] on link "Payment Requests( 0 )" at bounding box center [301, 173] width 51 height 11
click at [403, 44] on icon "submit" at bounding box center [400, 44] width 7 height 7
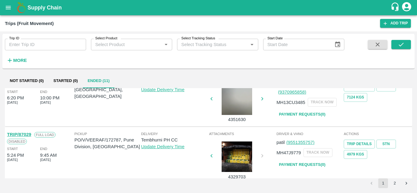
scroll to position [74, 0]
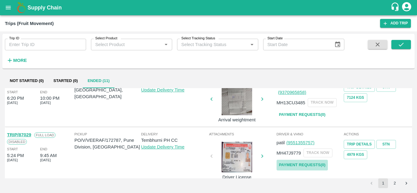
click at [292, 166] on link "Payment Requests( 0 )" at bounding box center [301, 165] width 51 height 11
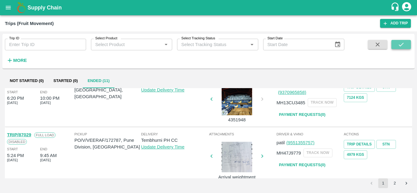
click at [402, 42] on icon "submit" at bounding box center [400, 44] width 7 height 7
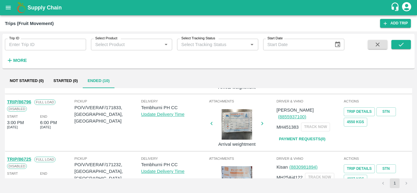
scroll to position [165, 0]
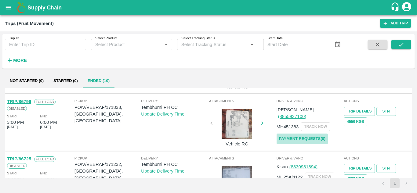
click at [306, 134] on link "Payment Requests( 0 )" at bounding box center [301, 139] width 51 height 11
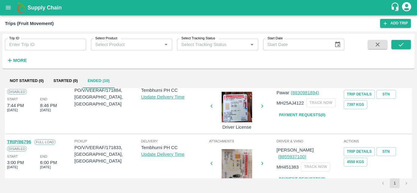
scroll to position [124, 0]
click at [293, 113] on link "Payment Requests( 0 )" at bounding box center [301, 115] width 51 height 11
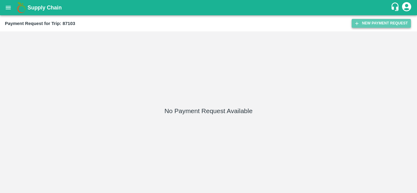
click at [381, 24] on button "New Payment Request" at bounding box center [380, 23] width 59 height 9
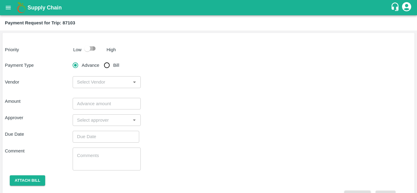
click at [94, 46] on input "checkbox" at bounding box center [87, 49] width 35 height 12
checkbox input "true"
click at [107, 63] on input "Bill" at bounding box center [107, 65] width 12 height 12
radio input "true"
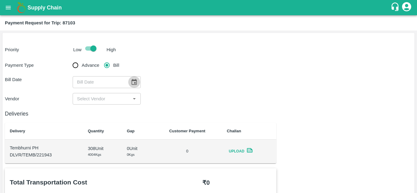
click at [135, 84] on icon "Choose date" at bounding box center [134, 82] width 7 height 7
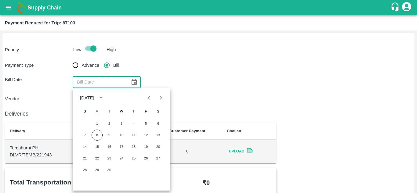
click at [207, 91] on div "Payment Type Advance Bill Bill Date ​ Vendor ​" at bounding box center [208, 81] width 407 height 45
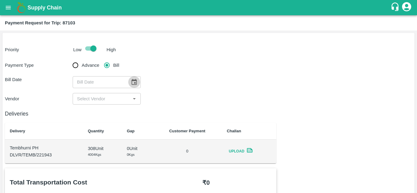
click at [133, 83] on icon "Choose date" at bounding box center [134, 82] width 7 height 7
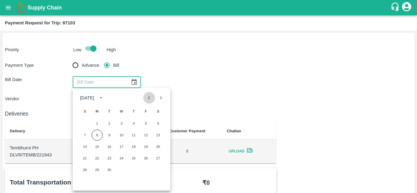
click at [150, 98] on icon "Previous month" at bounding box center [148, 98] width 7 height 7
click at [84, 181] on button "31" at bounding box center [84, 181] width 11 height 11
type input "[DATE]"
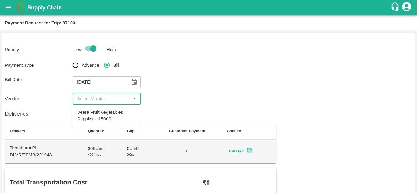
click at [91, 100] on input "input" at bounding box center [101, 99] width 54 height 8
click at [100, 116] on div "Veera Fruit Vegetables Supplier - ₹5000" at bounding box center [106, 116] width 58 height 14
type input "Veera Fruit Vegetables Supplier - ₹5000"
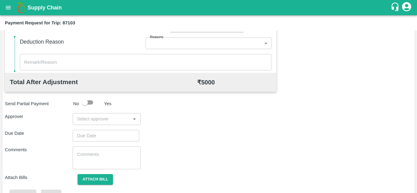
scroll to position [278, 0]
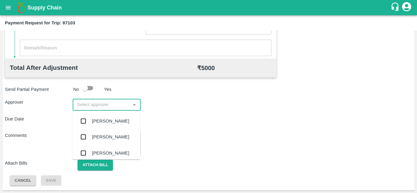
click at [95, 108] on input "input" at bounding box center [101, 105] width 54 height 8
type input "prasa"
click at [106, 123] on div "[PERSON_NAME]" at bounding box center [110, 121] width 37 height 7
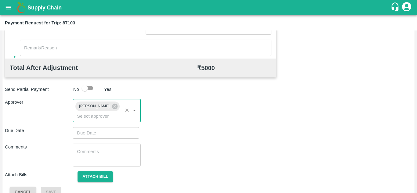
type input "DD/MM/YYYY hh:mm aa"
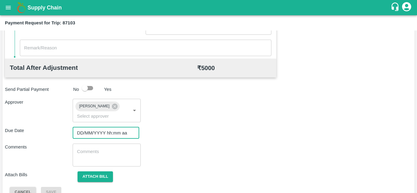
click at [85, 137] on input "DD/MM/YYYY hh:mm aa" at bounding box center [104, 133] width 62 height 12
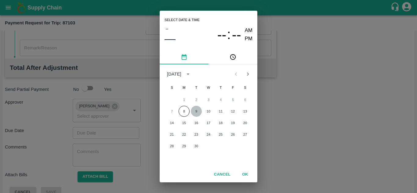
click at [197, 112] on button "9" at bounding box center [196, 111] width 11 height 11
type input "[DATE] 12:00 AM"
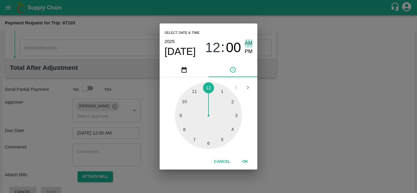
click at [248, 42] on span "AM" at bounding box center [249, 43] width 8 height 8
click at [246, 161] on button "OK" at bounding box center [245, 161] width 20 height 11
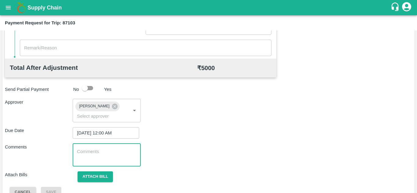
click at [78, 152] on textarea at bounding box center [106, 155] width 59 height 13
paste textarea "T"
type textarea "Transport Bill"
click at [206, 138] on div "Due Date [DATE] 12:00 AM ​" at bounding box center [208, 133] width 407 height 12
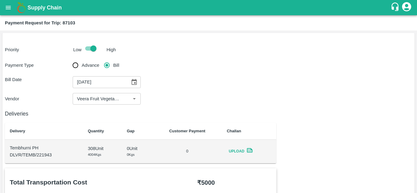
scroll to position [289, 0]
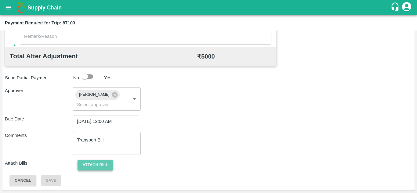
click at [107, 162] on button "Attach bill" at bounding box center [94, 165] width 35 height 11
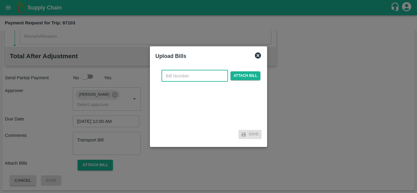
click at [177, 77] on input "text" at bounding box center [194, 76] width 66 height 12
type input "825"
click at [250, 71] on div "825 ​ Attach bill" at bounding box center [210, 76] width 101 height 12
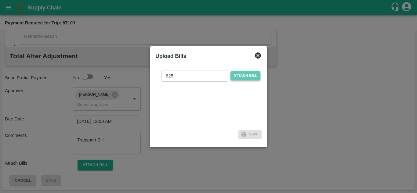
click at [245, 75] on span "Attach bill" at bounding box center [245, 75] width 30 height 9
click at [0, 0] on input "Attach bill" at bounding box center [0, 0] width 0 height 0
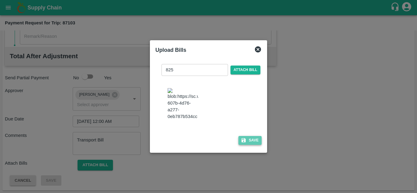
click at [256, 145] on button "Save" at bounding box center [249, 140] width 23 height 9
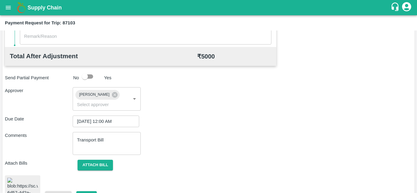
scroll to position [328, 0]
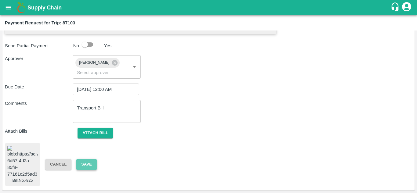
click at [85, 160] on button "Save" at bounding box center [86, 164] width 20 height 11
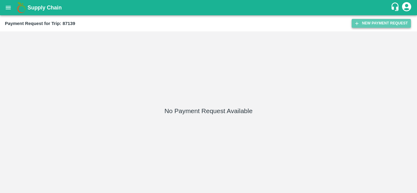
click at [370, 23] on button "New Payment Request" at bounding box center [380, 23] width 59 height 9
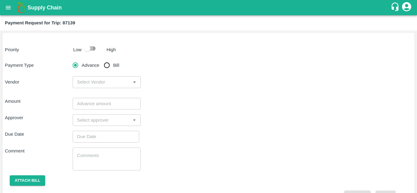
click at [93, 48] on input "checkbox" at bounding box center [87, 49] width 35 height 12
checkbox input "true"
click at [106, 65] on input "Bill" at bounding box center [107, 65] width 12 height 12
radio input "true"
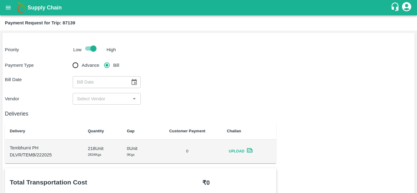
click at [135, 82] on icon "Choose date" at bounding box center [133, 82] width 5 height 6
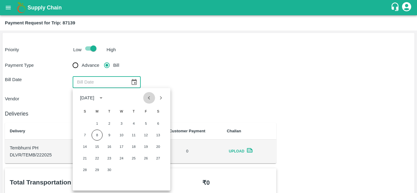
click at [151, 95] on icon "Previous month" at bounding box center [148, 98] width 7 height 7
click at [83, 179] on button "31" at bounding box center [84, 181] width 11 height 11
type input "[DATE]"
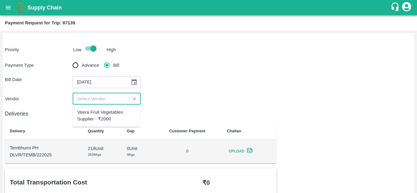
click at [90, 97] on input "input" at bounding box center [101, 99] width 54 height 8
click at [99, 116] on div "Veera Fruit Vegetables Supplier - ₹2000" at bounding box center [106, 116] width 58 height 14
type input "Veera Fruit Vegetables Supplier - ₹2000"
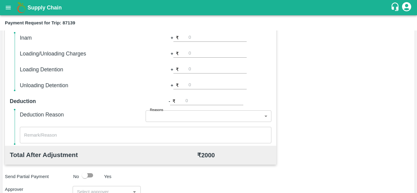
scroll to position [278, 0]
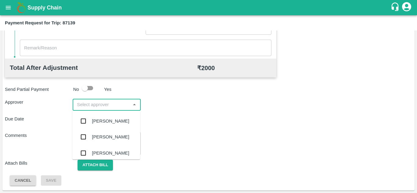
click at [93, 104] on input "input" at bounding box center [101, 105] width 54 height 8
type input "prasa"
click at [110, 122] on div "[PERSON_NAME]" at bounding box center [110, 121] width 37 height 7
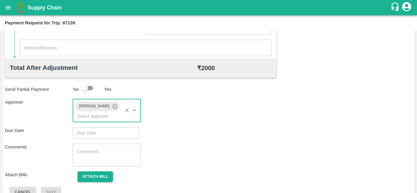
type input "DD/MM/YYYY hh:mm aa"
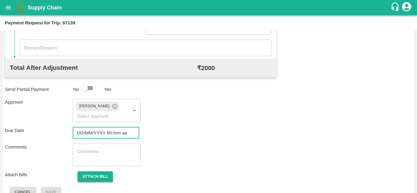
click at [93, 134] on input "DD/MM/YYYY hh:mm aa" at bounding box center [104, 133] width 62 height 12
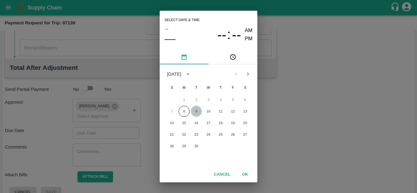
click at [196, 115] on button "9" at bounding box center [196, 111] width 11 height 11
type input "[DATE] 12:00 AM"
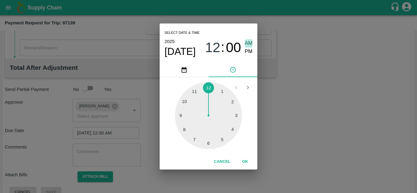
click at [249, 40] on span "AM" at bounding box center [249, 43] width 8 height 8
click at [248, 160] on button "OK" at bounding box center [245, 161] width 20 height 11
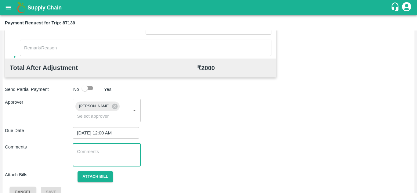
click at [81, 155] on textarea at bounding box center [106, 155] width 59 height 13
paste textarea "T"
type textarea "Transport Bill"
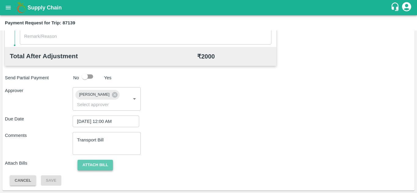
click at [103, 163] on button "Attach bill" at bounding box center [94, 165] width 35 height 11
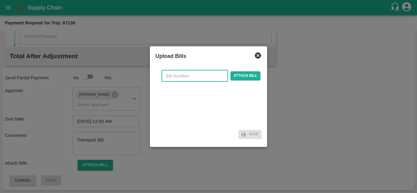
click at [175, 79] on input "text" at bounding box center [194, 76] width 66 height 12
type input "824"
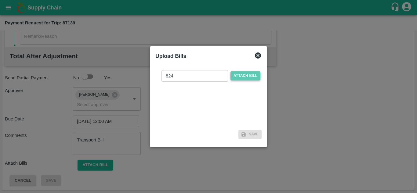
click at [241, 75] on span "Attach bill" at bounding box center [245, 75] width 30 height 9
click at [0, 0] on input "Attach bill" at bounding box center [0, 0] width 0 height 0
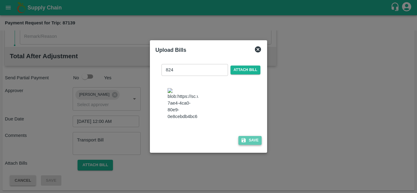
click at [253, 141] on button "Save" at bounding box center [249, 140] width 23 height 9
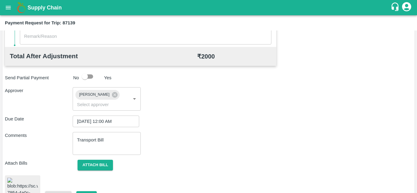
scroll to position [327, 0]
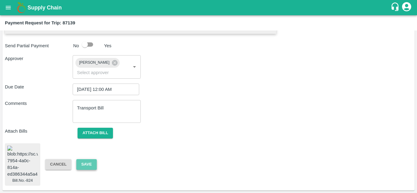
click at [85, 160] on button "Save" at bounding box center [86, 164] width 20 height 11
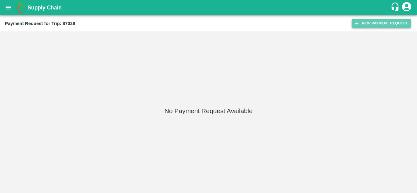
click at [377, 27] on button "New Payment Request" at bounding box center [380, 23] width 59 height 9
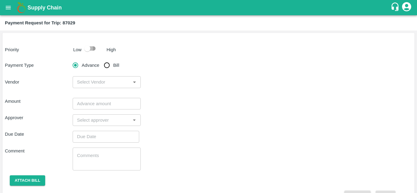
click at [92, 45] on input "checkbox" at bounding box center [87, 49] width 35 height 12
checkbox input "true"
click at [106, 64] on input "Bill" at bounding box center [107, 65] width 12 height 12
radio input "true"
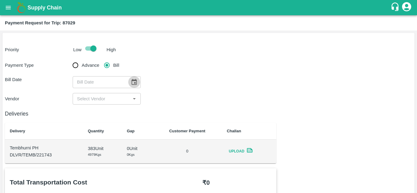
click at [133, 81] on icon "Choose date" at bounding box center [134, 82] width 7 height 7
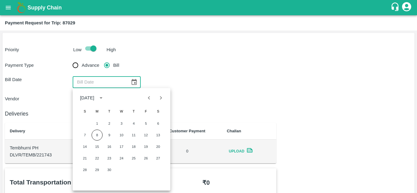
click at [149, 99] on icon "Previous month" at bounding box center [148, 98] width 7 height 7
click at [146, 170] on button "29" at bounding box center [145, 169] width 11 height 11
type input "[DATE]"
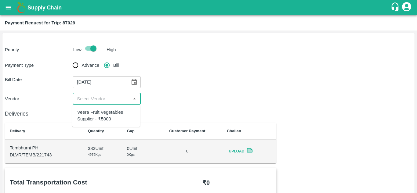
click at [101, 100] on input "input" at bounding box center [101, 99] width 54 height 8
click at [105, 118] on div "Veera Fruit Vegetables Supplier - ₹5000" at bounding box center [106, 116] width 58 height 14
type input "Veera Fruit Vegetables Supplier - ₹5000"
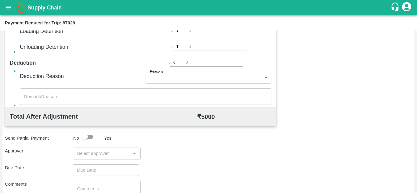
scroll to position [278, 0]
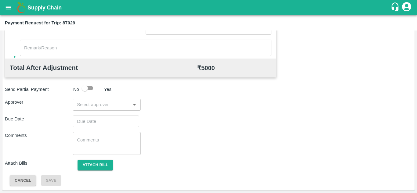
click at [84, 105] on input "input" at bounding box center [101, 105] width 54 height 8
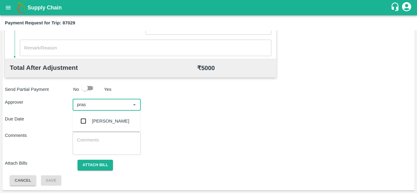
type input "prasa"
click at [107, 120] on div "[PERSON_NAME]" at bounding box center [110, 121] width 37 height 7
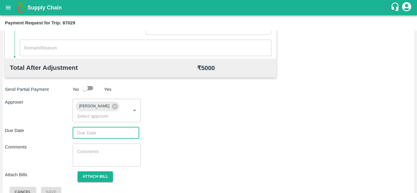
type input "DD/MM/YYYY hh:mm aa"
click at [84, 134] on input "DD/MM/YYYY hh:mm aa" at bounding box center [104, 133] width 62 height 12
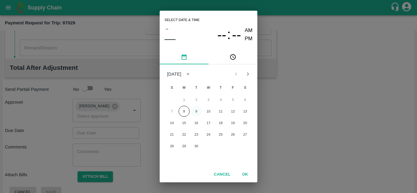
click at [197, 112] on button "9" at bounding box center [196, 111] width 11 height 11
type input "[DATE] 12:00 AM"
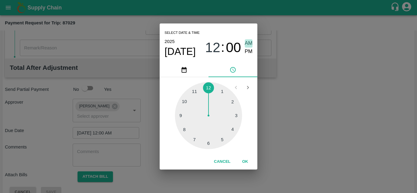
click at [251, 42] on span "AM" at bounding box center [249, 43] width 8 height 8
click at [245, 163] on button "OK" at bounding box center [245, 161] width 20 height 11
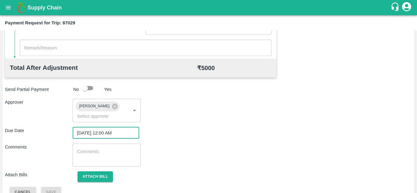
click at [94, 153] on textarea at bounding box center [106, 155] width 59 height 13
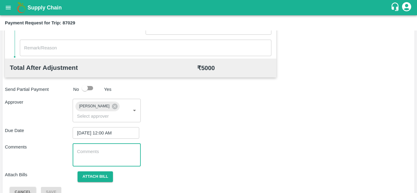
paste textarea "T"
type textarea "T"
type textarea "Transport Bill"
click at [203, 152] on div "Comments Transport Bill x ​" at bounding box center [208, 155] width 407 height 23
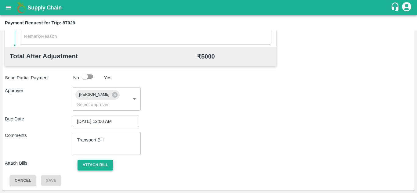
click at [98, 166] on button "Attach bill" at bounding box center [94, 165] width 35 height 11
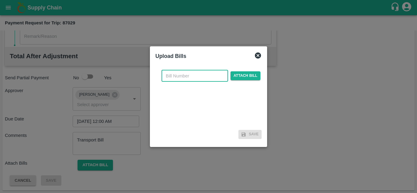
click at [179, 72] on input "text" at bounding box center [194, 76] width 66 height 12
type input "823"
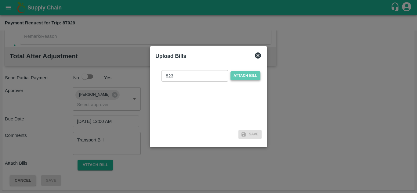
click at [249, 72] on span "Attach bill" at bounding box center [245, 75] width 30 height 9
click at [0, 0] on input "Attach bill" at bounding box center [0, 0] width 0 height 0
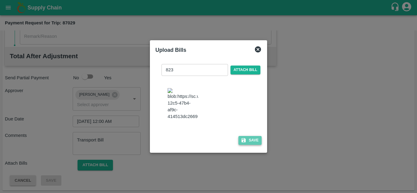
click at [247, 140] on button "Save" at bounding box center [249, 140] width 23 height 9
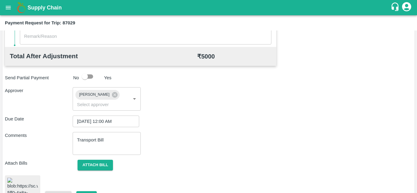
scroll to position [330, 0]
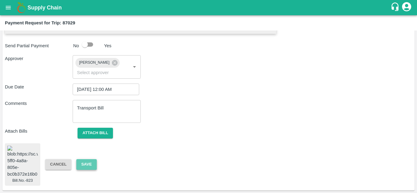
click at [85, 160] on button "Save" at bounding box center [86, 164] width 20 height 11
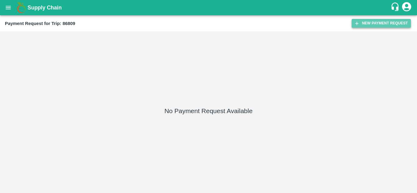
click at [375, 22] on button "New Payment Request" at bounding box center [380, 23] width 59 height 9
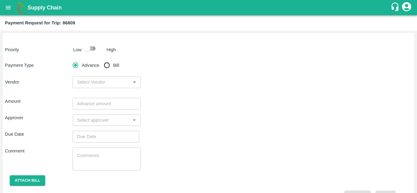
click at [94, 47] on input "checkbox" at bounding box center [87, 49] width 35 height 12
checkbox input "true"
click at [105, 66] on input "Bill" at bounding box center [107, 65] width 12 height 12
radio input "true"
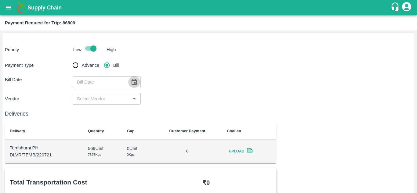
click at [135, 85] on icon "Choose date" at bounding box center [134, 82] width 7 height 7
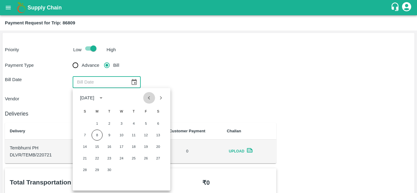
click at [149, 99] on icon "Previous month" at bounding box center [149, 97] width 2 height 3
click at [160, 99] on icon "Next month" at bounding box center [160, 98] width 7 height 7
click at [108, 169] on button "26" at bounding box center [109, 169] width 11 height 11
type input "26/08/2025"
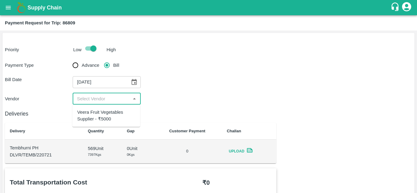
click at [107, 101] on input "input" at bounding box center [101, 99] width 54 height 8
click at [97, 107] on div "Veera Fruit Vegetables Supplier - ₹5000" at bounding box center [106, 115] width 68 height 17
type input "Veera Fruit Vegetables Supplier - ₹5000"
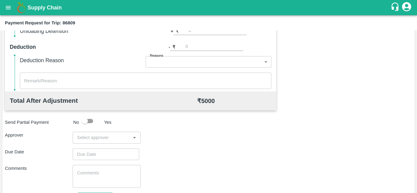
scroll to position [258, 0]
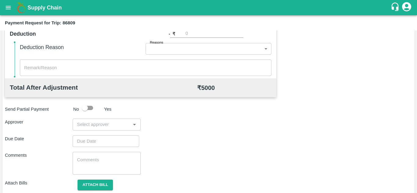
click at [89, 120] on div "​" at bounding box center [107, 125] width 68 height 12
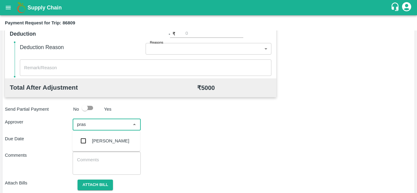
type input "prasa"
click at [104, 136] on div "Prasad Waghade" at bounding box center [106, 141] width 68 height 16
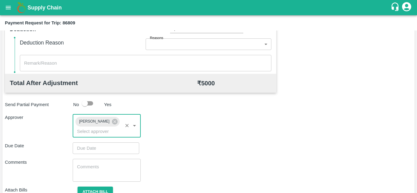
scroll to position [289, 0]
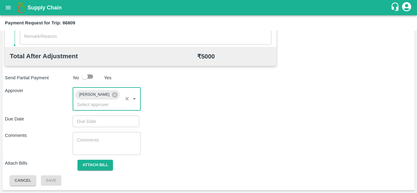
type input "DD/MM/YYYY hh:mm aa"
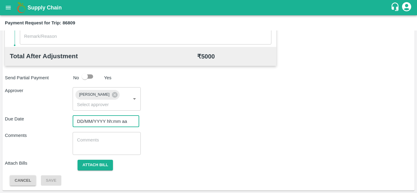
click at [105, 119] on input "DD/MM/YYYY hh:mm aa" at bounding box center [104, 122] width 62 height 12
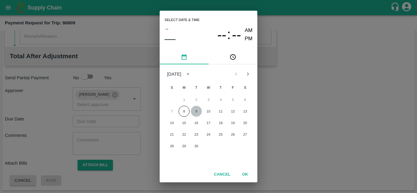
click at [195, 113] on button "9" at bounding box center [196, 111] width 11 height 11
type input "09/09/2025 12:00 AM"
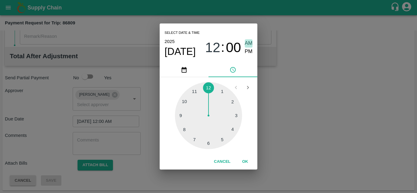
click at [248, 46] on span "AM" at bounding box center [249, 43] width 8 height 8
click at [246, 161] on button "OK" at bounding box center [245, 161] width 20 height 11
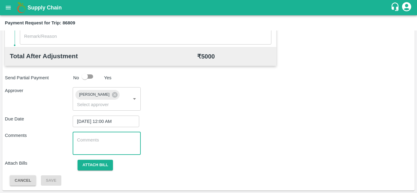
click at [96, 139] on textarea at bounding box center [106, 143] width 59 height 13
type textarea "Transport Bill"
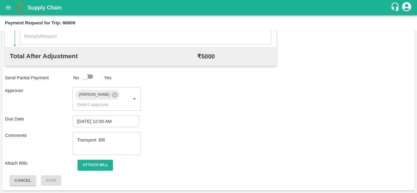
click at [229, 116] on div "Due Date 09/09/2025 12:00 AM ​" at bounding box center [208, 122] width 407 height 12
click at [97, 167] on button "Attach bill" at bounding box center [94, 165] width 35 height 11
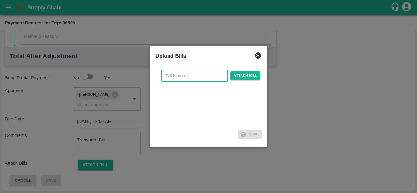
click at [164, 77] on input "text" at bounding box center [194, 76] width 66 height 12
type input "819"
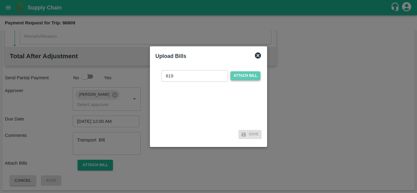
click at [246, 74] on span "Attach bill" at bounding box center [245, 75] width 30 height 9
click at [0, 0] on input "Attach bill" at bounding box center [0, 0] width 0 height 0
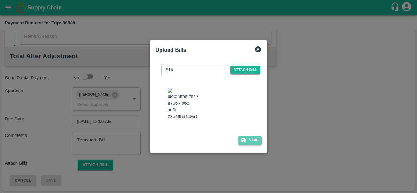
click at [256, 141] on button "Save" at bounding box center [249, 140] width 23 height 9
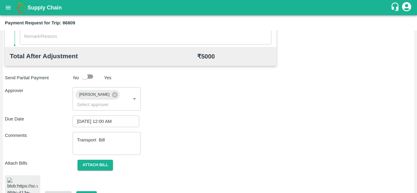
scroll to position [329, 0]
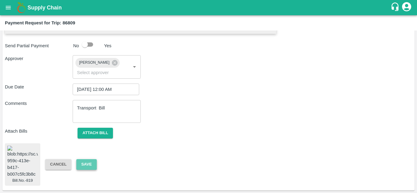
click at [86, 163] on button "Save" at bounding box center [86, 164] width 20 height 11
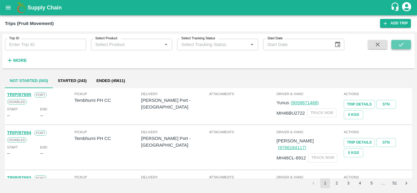
click at [402, 45] on icon "submit" at bounding box center [400, 44] width 7 height 7
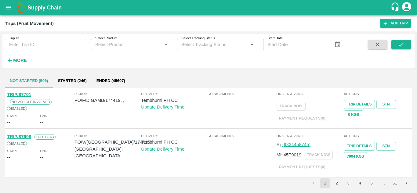
click at [18, 60] on strong "More" at bounding box center [20, 60] width 14 height 5
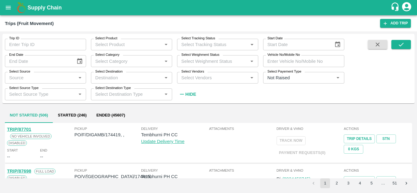
click at [200, 73] on label "Select Vendors" at bounding box center [192, 71] width 23 height 5
click at [200, 74] on input "Select Vendors" at bounding box center [212, 78] width 67 height 8
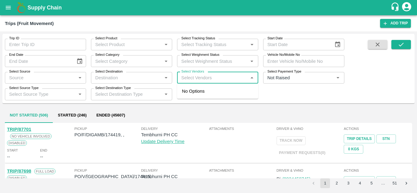
click at [184, 78] on input "Select Vendors" at bounding box center [212, 78] width 67 height 8
type input "veera"
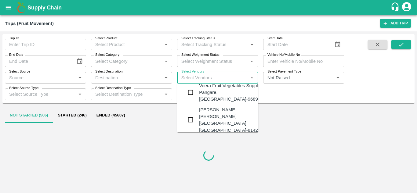
scroll to position [30, 0]
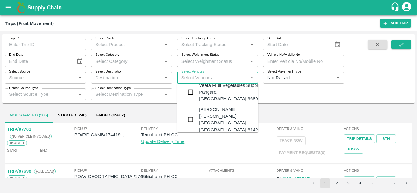
click at [206, 102] on div "Veera Fruit Vegetables Supplier-Pangare, [GEOGRAPHIC_DATA]-9689040311" at bounding box center [236, 92] width 74 height 20
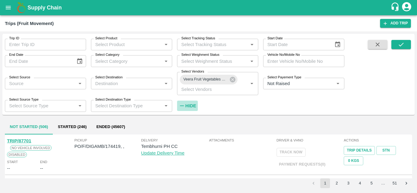
click at [188, 103] on h6 "Hide" at bounding box center [190, 106] width 11 height 8
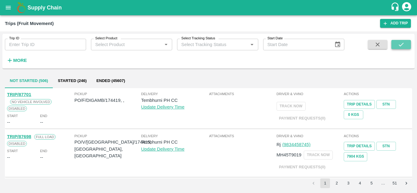
click at [402, 42] on icon "submit" at bounding box center [400, 44] width 7 height 7
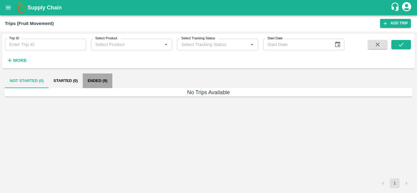
click at [95, 77] on button "Ended (9)" at bounding box center [98, 81] width 30 height 15
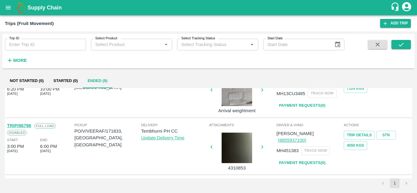
scroll to position [96, 0]
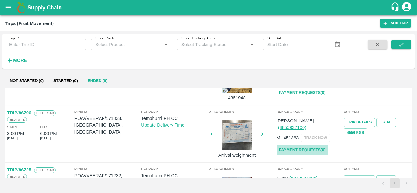
click at [294, 145] on link "Payment Requests( 0 )" at bounding box center [301, 150] width 51 height 11
click at [407, 44] on button "submit" at bounding box center [401, 44] width 20 height 9
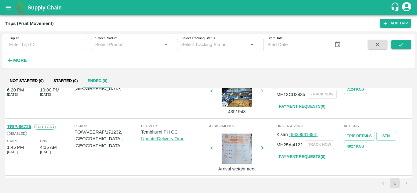
scroll to position [81, 0]
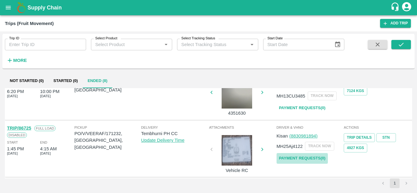
click at [308, 155] on link "Payment Requests( 0 )" at bounding box center [301, 158] width 51 height 11
click at [404, 46] on icon "submit" at bounding box center [400, 44] width 7 height 7
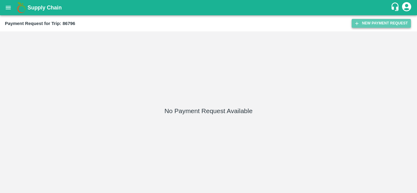
click at [370, 23] on button "New Payment Request" at bounding box center [380, 23] width 59 height 9
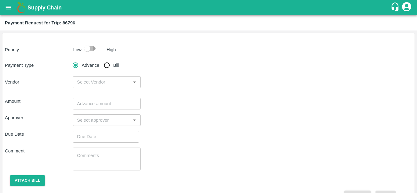
click at [94, 47] on input "checkbox" at bounding box center [87, 49] width 35 height 12
checkbox input "true"
click at [108, 63] on input "Bill" at bounding box center [107, 65] width 12 height 12
radio input "true"
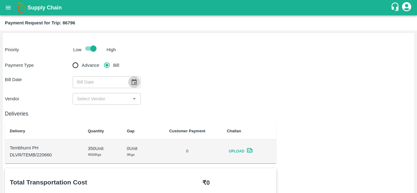
click at [136, 81] on icon "Choose date" at bounding box center [133, 82] width 5 height 6
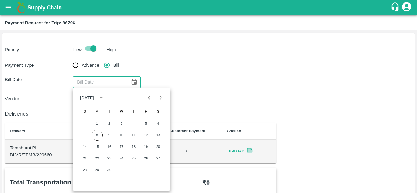
click at [149, 100] on icon "Previous month" at bounding box center [148, 98] width 7 height 7
click at [107, 172] on button "26" at bounding box center [109, 169] width 11 height 11
type input "[DATE]"
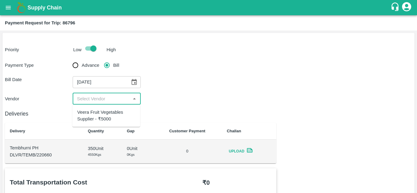
click at [105, 97] on input "input" at bounding box center [101, 99] width 54 height 8
click at [105, 114] on div "Veera Fruit Vegetables Supplier - ₹5000" at bounding box center [106, 116] width 58 height 14
type input "Veera Fruit Vegetables Supplier - ₹5000"
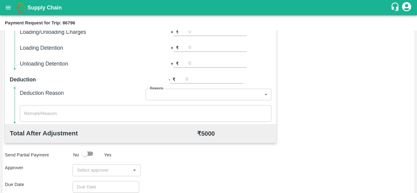
scroll to position [278, 0]
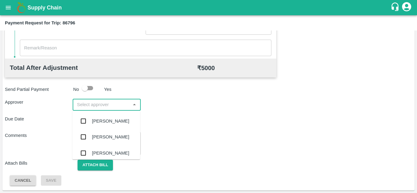
click at [102, 107] on input "input" at bounding box center [101, 105] width 54 height 8
type input "p"
type input "prasad"
click at [117, 119] on div "[PERSON_NAME]" at bounding box center [110, 121] width 37 height 7
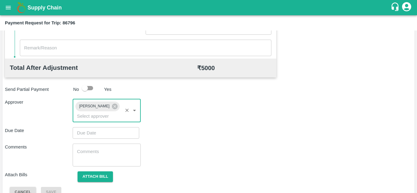
type input "DD/MM/YYYY hh:mm aa"
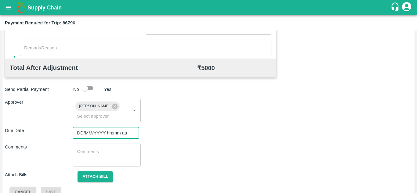
click at [85, 132] on input "DD/MM/YYYY hh:mm aa" at bounding box center [104, 133] width 62 height 12
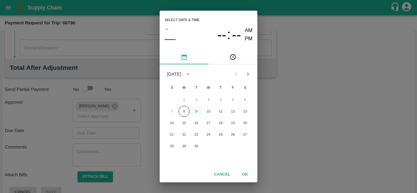
click at [196, 112] on button "9" at bounding box center [196, 111] width 11 height 11
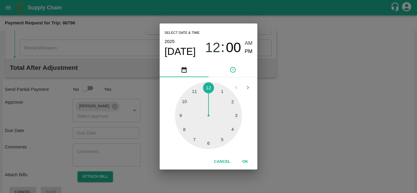
type input "[DATE] 12:00 AM"
click at [245, 43] on span "AM" at bounding box center [249, 43] width 8 height 8
click at [246, 160] on button "OK" at bounding box center [245, 161] width 20 height 11
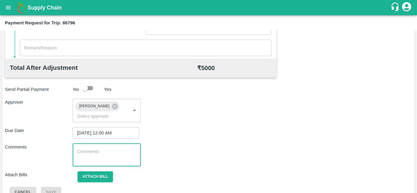
click at [106, 156] on textarea at bounding box center [106, 155] width 59 height 13
paste textarea "T"
type textarea "Transport Bill"
click at [180, 136] on div "Due Date 09/09/2025 12:00 AM ​" at bounding box center [208, 133] width 407 height 12
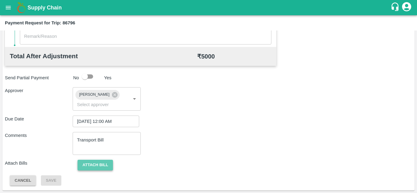
click at [96, 160] on button "Attach bill" at bounding box center [94, 165] width 35 height 11
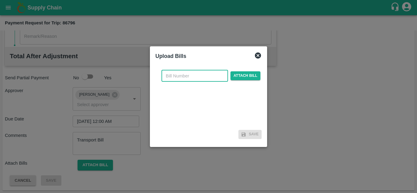
click at [170, 77] on input "text" at bounding box center [194, 76] width 66 height 12
type input "818"
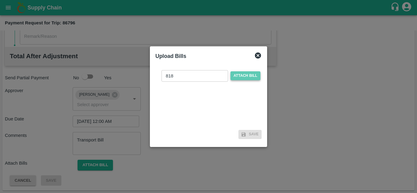
click at [246, 72] on span "Attach bill" at bounding box center [245, 75] width 30 height 9
click at [0, 0] on input "Attach bill" at bounding box center [0, 0] width 0 height 0
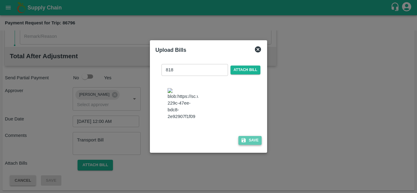
click at [253, 145] on button "Save" at bounding box center [249, 140] width 23 height 9
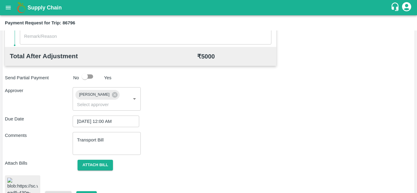
scroll to position [343, 0]
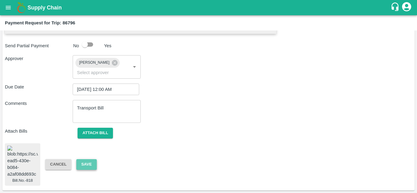
click at [88, 159] on button "Save" at bounding box center [86, 164] width 20 height 11
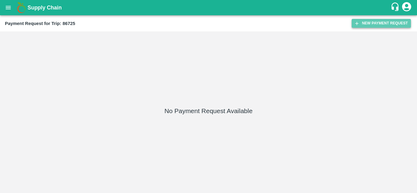
click at [369, 24] on button "New Payment Request" at bounding box center [380, 23] width 59 height 9
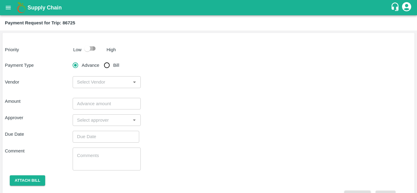
click at [91, 45] on input "checkbox" at bounding box center [87, 49] width 35 height 12
checkbox input "true"
click at [105, 64] on input "Bill" at bounding box center [107, 65] width 12 height 12
radio input "true"
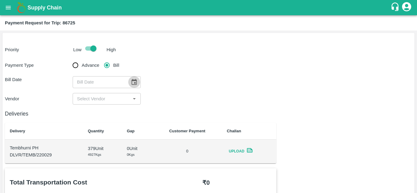
click at [134, 82] on icon "Choose date" at bounding box center [134, 82] width 7 height 7
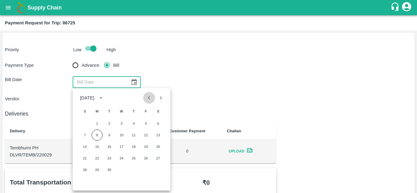
click at [147, 96] on icon "Previous month" at bounding box center [148, 98] width 7 height 7
click at [84, 172] on button "24" at bounding box center [84, 169] width 11 height 11
type input "[DATE]"
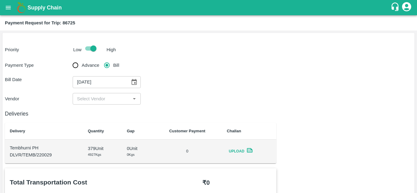
click at [103, 94] on div "​" at bounding box center [107, 99] width 68 height 12
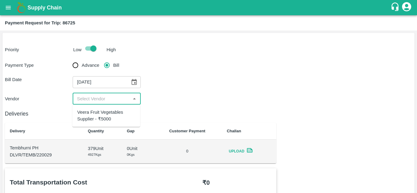
click at [105, 114] on div "Veera Fruit Vegetables Supplier - ₹5000" at bounding box center [106, 116] width 58 height 14
type input "Veera Fruit Vegetables Supplier - ₹5000"
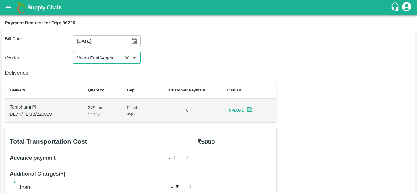
scroll to position [41, 0]
click at [145, 142] on div "₹ 5000" at bounding box center [206, 141] width 131 height 9
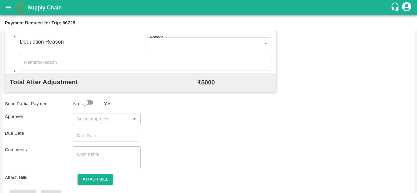
scroll to position [267, 0]
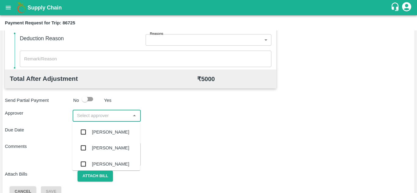
click at [95, 115] on input "input" at bounding box center [101, 116] width 54 height 8
type input "prasa"
click at [101, 137] on div "[PERSON_NAME]" at bounding box center [106, 132] width 68 height 16
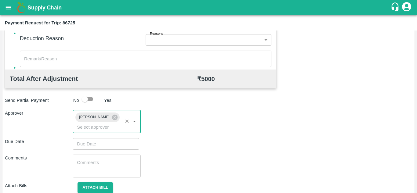
type input "DD/MM/YYYY hh:mm aa"
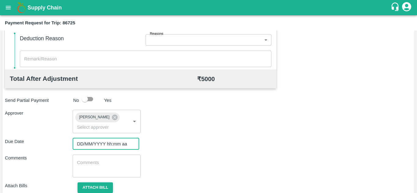
click at [81, 145] on input "DD/MM/YYYY hh:mm aa" at bounding box center [104, 144] width 62 height 12
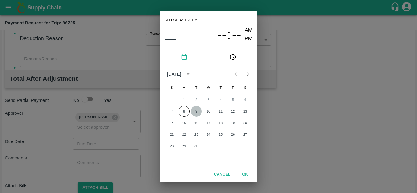
click at [195, 109] on button "9" at bounding box center [196, 111] width 11 height 11
type input "[DATE] 12:00 AM"
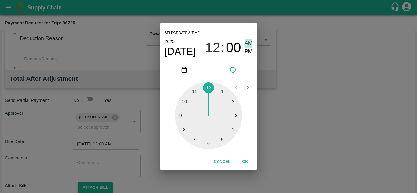
click at [249, 42] on span "AM" at bounding box center [249, 43] width 8 height 8
click at [245, 163] on button "OK" at bounding box center [245, 161] width 20 height 11
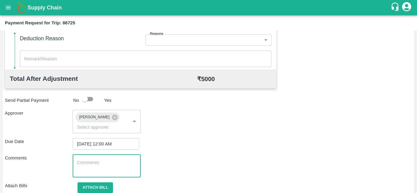
click at [80, 169] on textarea at bounding box center [106, 166] width 59 height 13
paste textarea "T"
type textarea "Transport Bill"
click at [228, 152] on div "Total Transportation Cost ₹ 5000 Advance payment - ₹ Additional Charges(+) Inam…" at bounding box center [208, 55] width 407 height 307
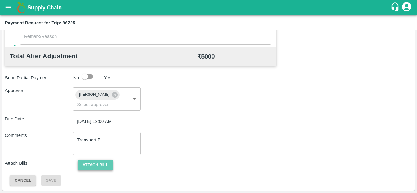
click at [105, 162] on button "Attach bill" at bounding box center [94, 165] width 35 height 11
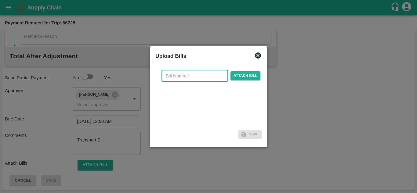
click at [170, 73] on input "text" at bounding box center [194, 76] width 66 height 12
type input "817"
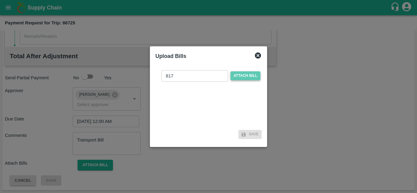
click at [245, 75] on span "Attach bill" at bounding box center [245, 75] width 30 height 9
click at [0, 0] on input "Attach bill" at bounding box center [0, 0] width 0 height 0
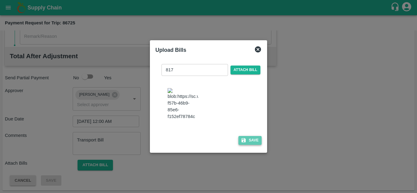
click at [257, 144] on button "Save" at bounding box center [249, 140] width 23 height 9
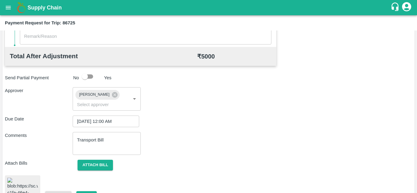
scroll to position [331, 0]
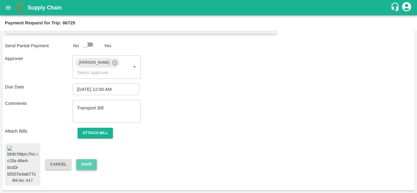
click at [88, 160] on button "Save" at bounding box center [86, 164] width 20 height 11
